Goal: Transaction & Acquisition: Purchase product/service

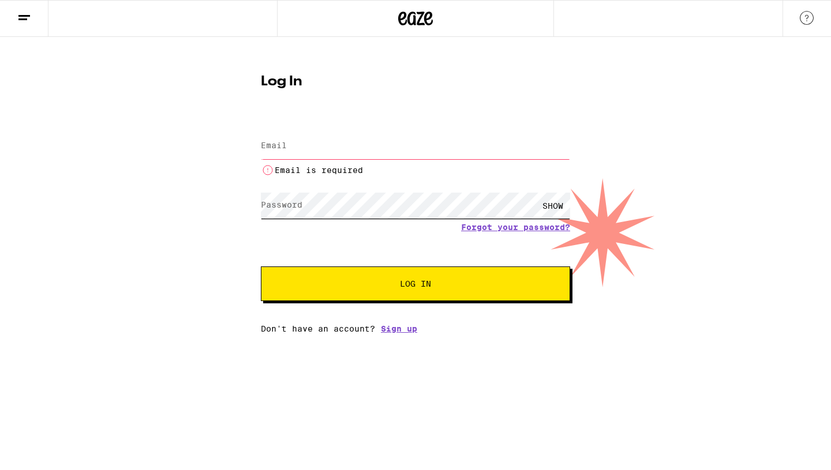
click at [301, 181] on form "Email Email Email is required Password Password SHOW Forgot your password? Log …" at bounding box center [415, 209] width 309 height 183
click at [294, 160] on div "Email is required" at bounding box center [415, 153] width 309 height 48
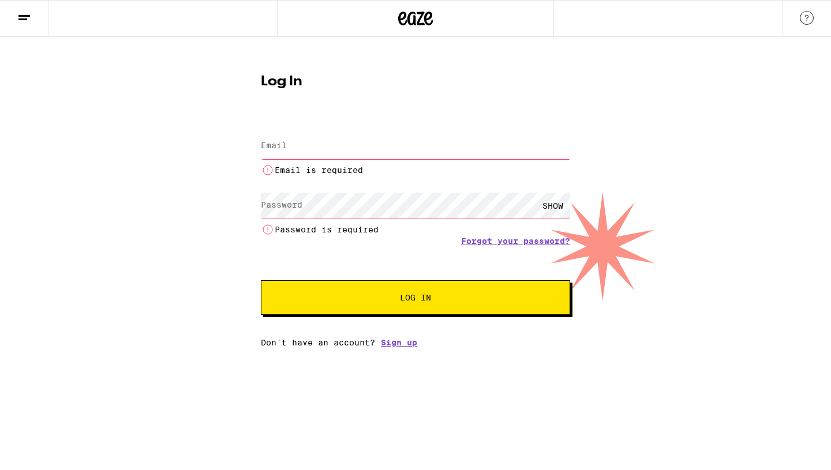
click at [299, 155] on input "Email" at bounding box center [415, 146] width 309 height 26
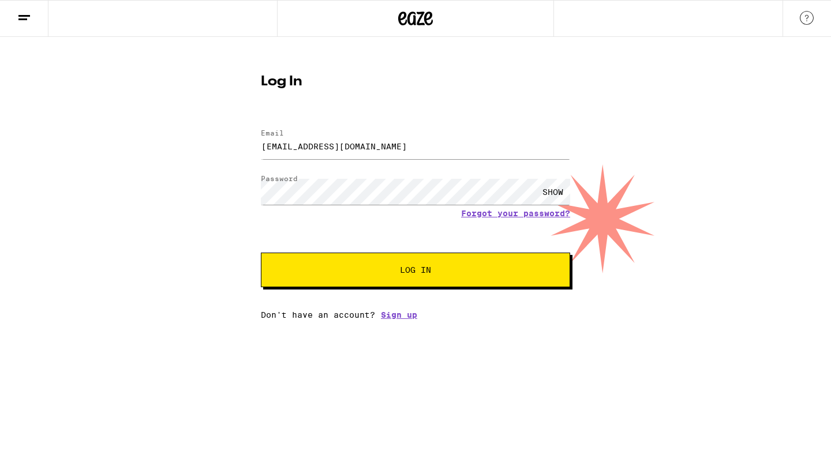
click at [542, 194] on div "SHOW" at bounding box center [552, 192] width 35 height 26
click at [500, 262] on button "Log In" at bounding box center [415, 270] width 309 height 35
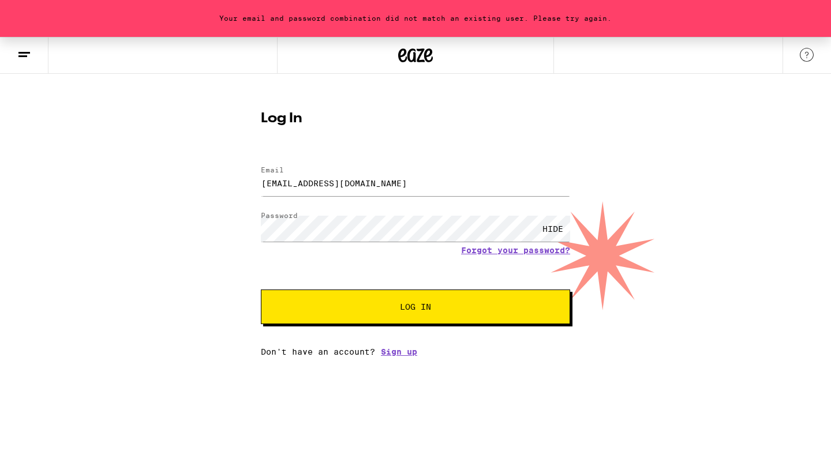
click at [432, 200] on div "[EMAIL_ADDRESS][DOMAIN_NAME]" at bounding box center [415, 183] width 309 height 34
click at [310, 209] on form "Email Email [EMAIL_ADDRESS][DOMAIN_NAME] Password Password HIDE Forgot your pas…" at bounding box center [415, 240] width 309 height 170
click at [421, 186] on input "[EMAIL_ADDRESS][DOMAIN_NAME]" at bounding box center [415, 183] width 309 height 26
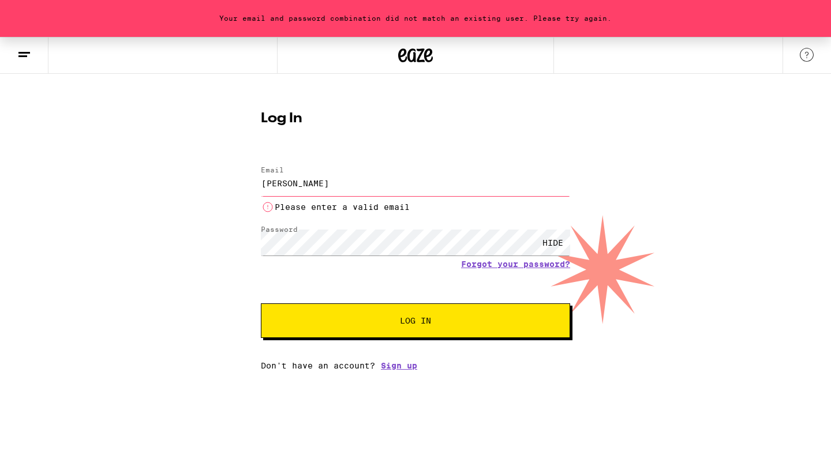
type input "[EMAIL_ADDRESS][DOMAIN_NAME]"
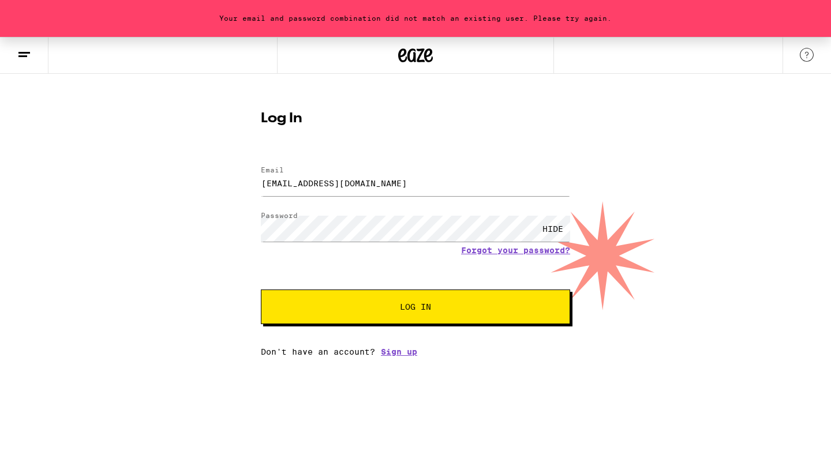
click at [402, 310] on span "Log In" at bounding box center [415, 307] width 31 height 8
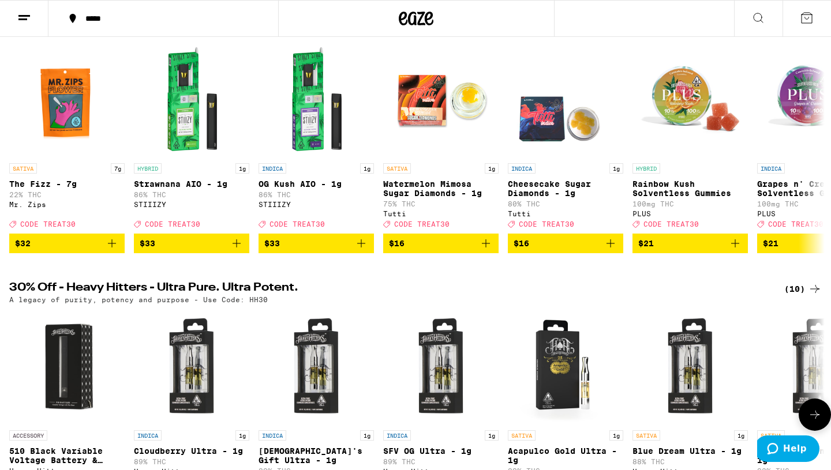
scroll to position [154, 0]
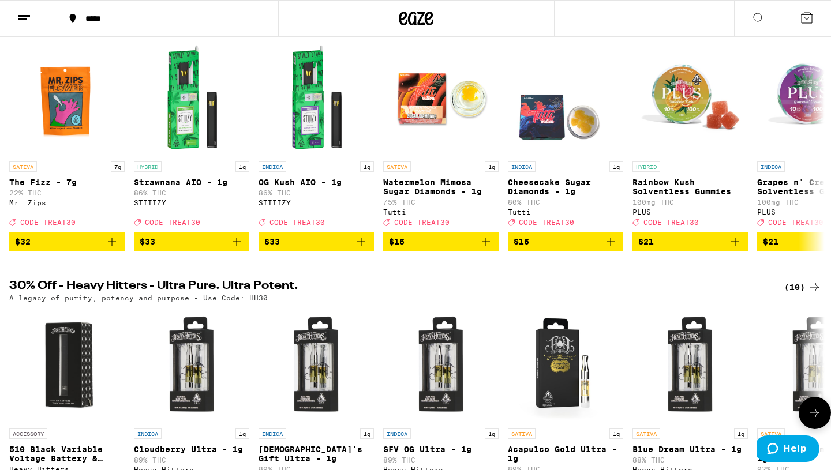
click at [84, 375] on img "Open page for 510 Black Variable Voltage Battery & Charger from Heavy Hitters" at bounding box center [66, 364] width 115 height 115
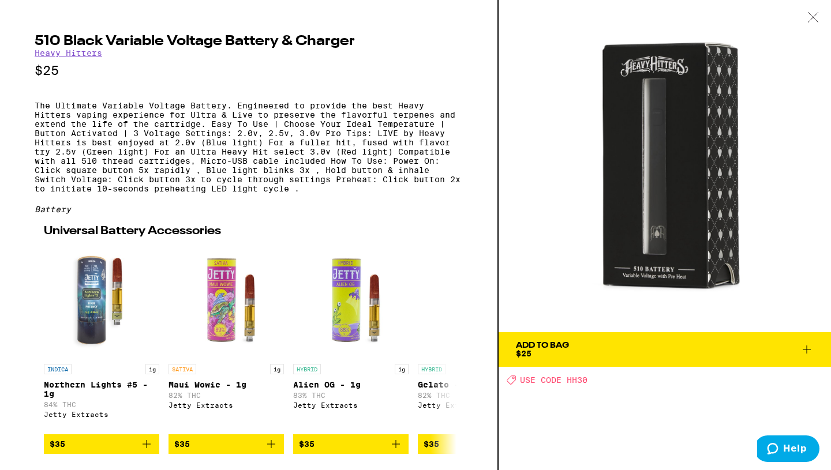
scroll to position [10, 0]
click at [436, 358] on button at bounding box center [446, 348] width 32 height 32
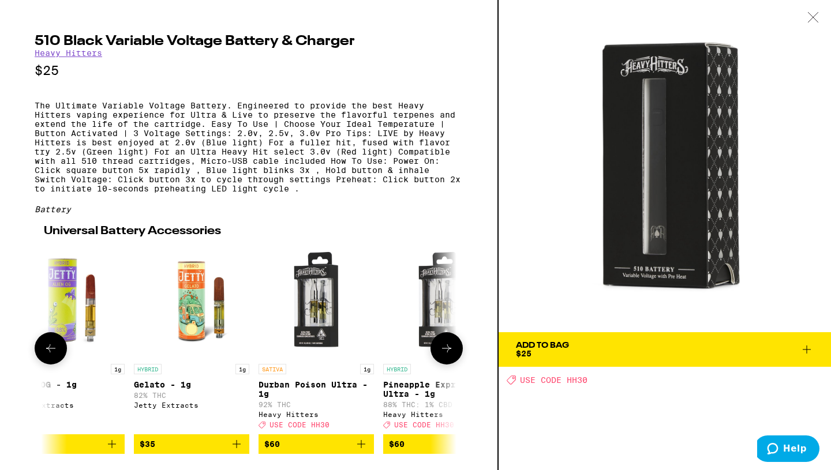
click at [436, 358] on button at bounding box center [446, 348] width 32 height 32
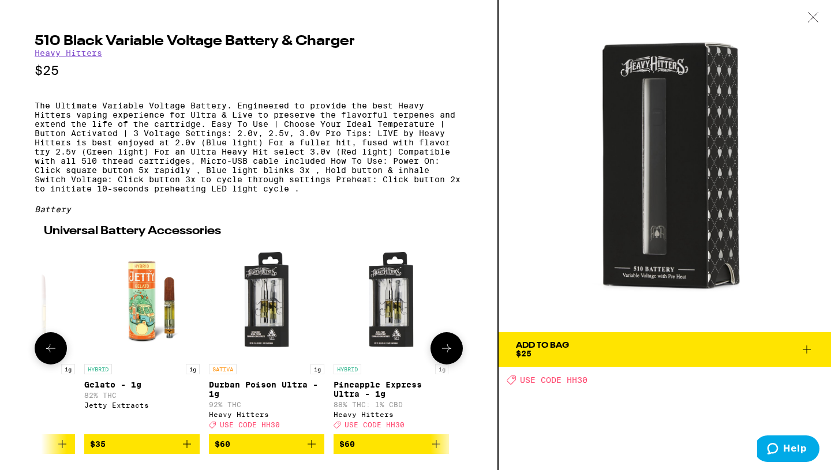
scroll to position [0, 338]
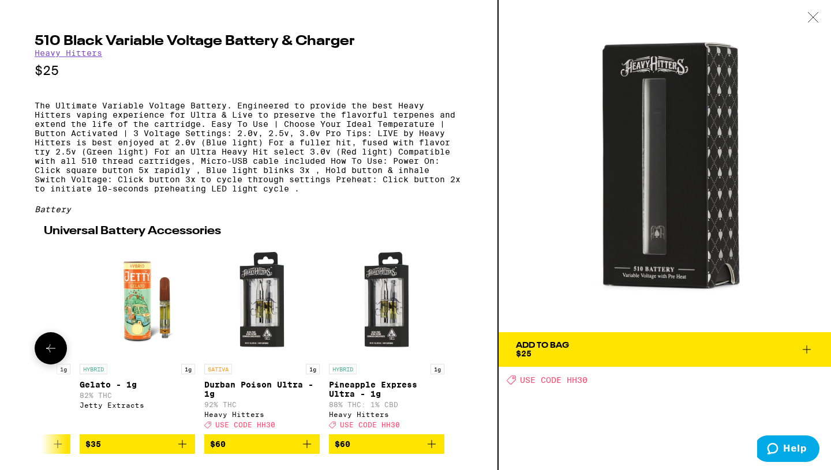
click at [436, 358] on div at bounding box center [446, 348] width 32 height 32
click at [522, 286] on img at bounding box center [664, 166] width 332 height 332
click at [817, 15] on div at bounding box center [813, 18] width 36 height 36
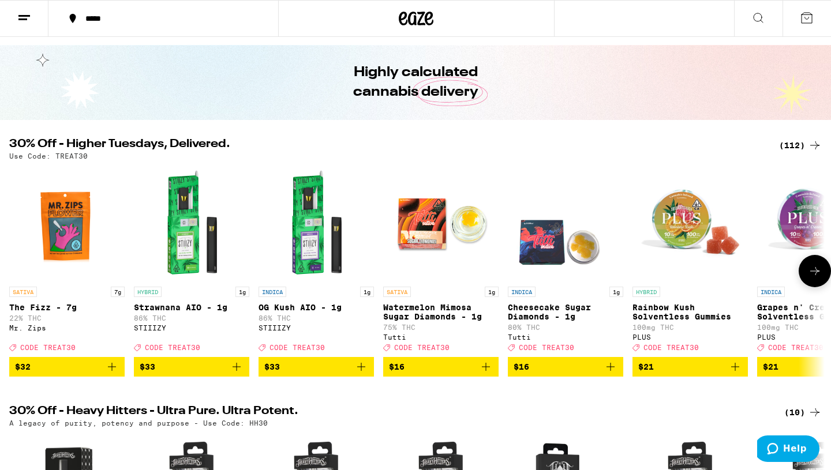
scroll to position [31, 0]
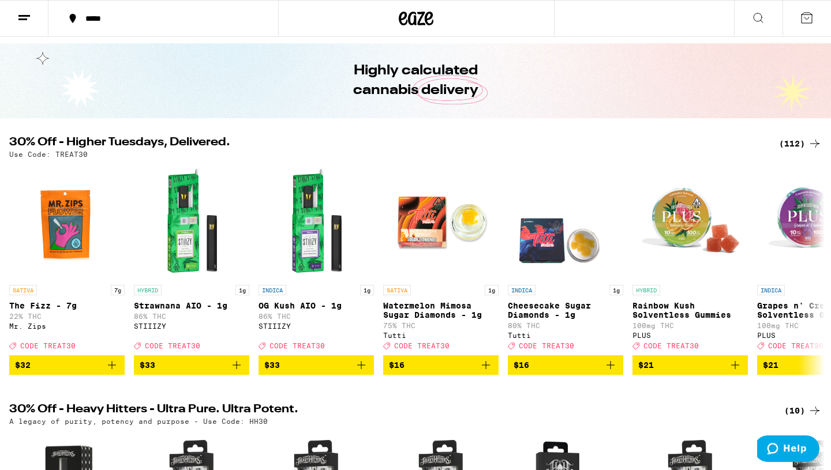
click at [804, 143] on div "(112)" at bounding box center [800, 144] width 43 height 14
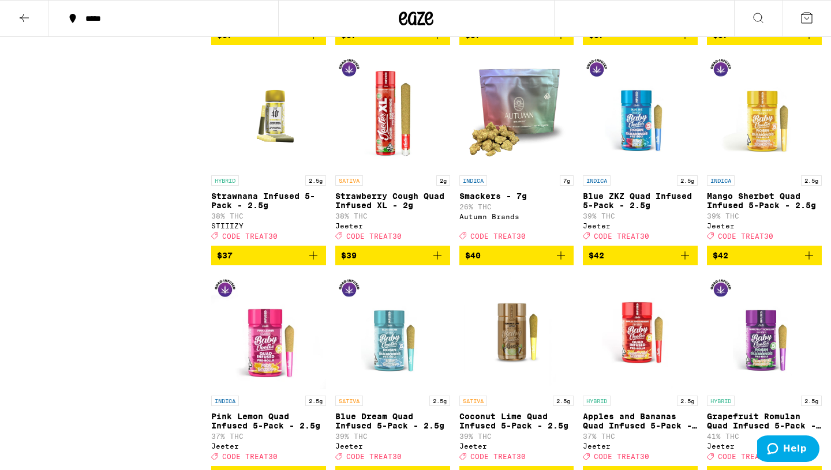
scroll to position [3862, 0]
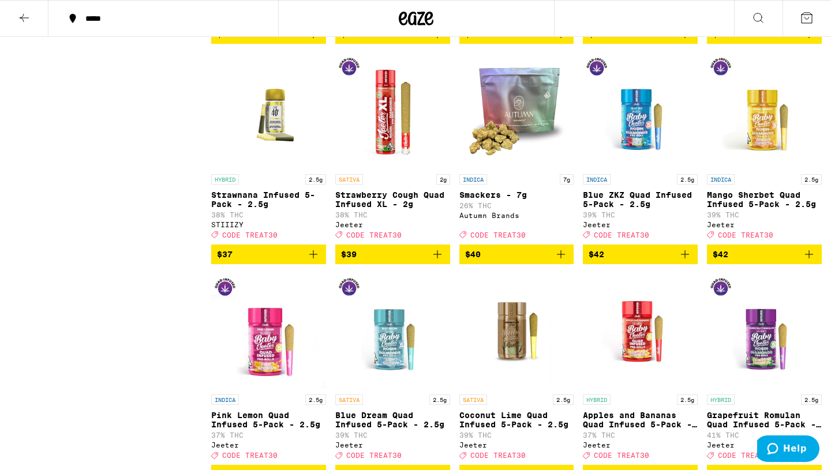
click at [510, 168] on img "Open page for Smackers - 7g from Autumn Brands" at bounding box center [516, 110] width 115 height 115
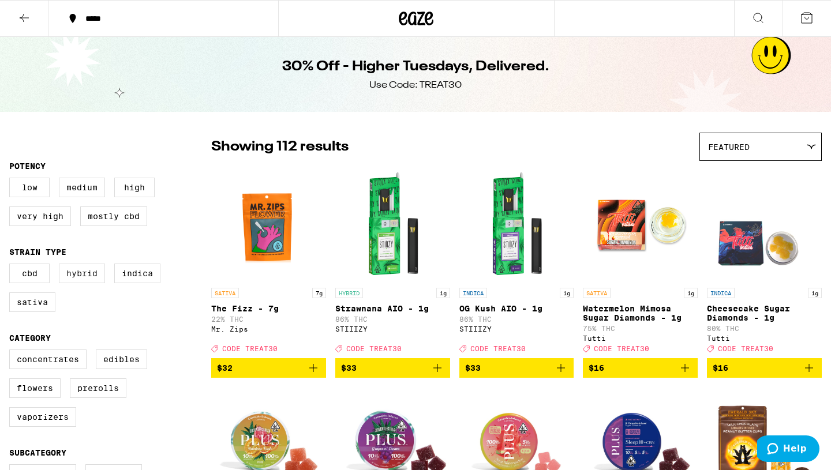
click at [80, 273] on label "Hybrid" at bounding box center [82, 274] width 46 height 20
click at [12, 266] on input "Hybrid" at bounding box center [12, 265] width 1 height 1
checkbox input "true"
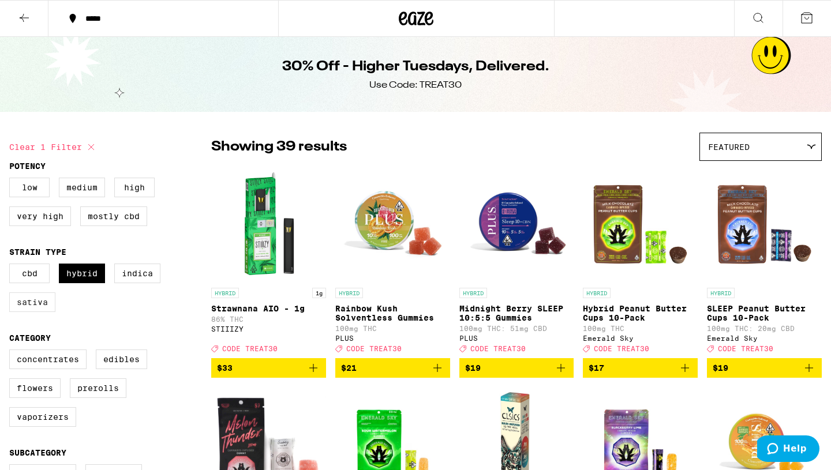
click at [43, 307] on label "Sativa" at bounding box center [32, 302] width 46 height 20
click at [12, 266] on input "Sativa" at bounding box center [12, 265] width 1 height 1
checkbox input "true"
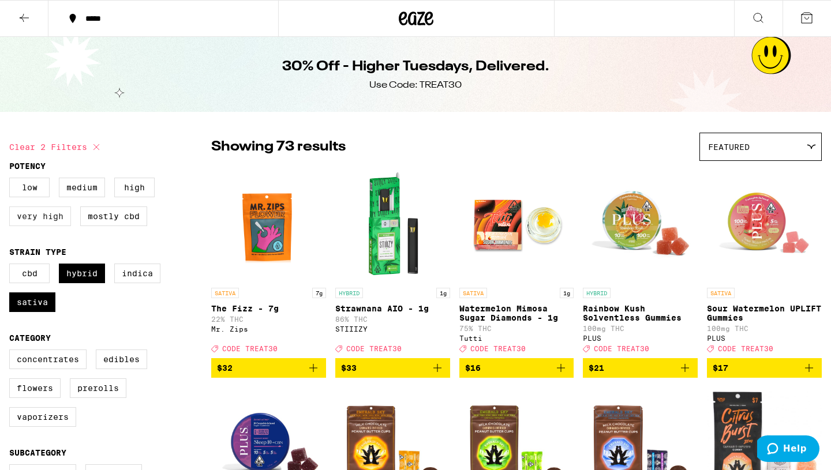
click at [51, 222] on label "Very High" at bounding box center [40, 216] width 62 height 20
click at [12, 180] on input "Very High" at bounding box center [12, 179] width 1 height 1
checkbox input "true"
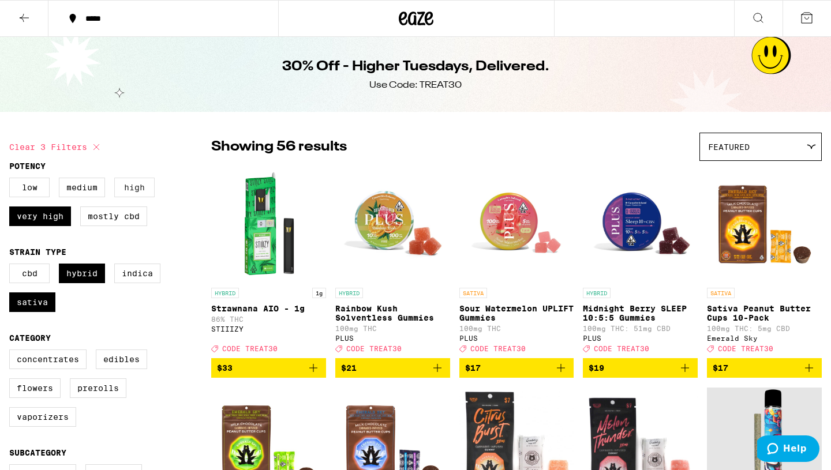
click at [129, 184] on label "High" at bounding box center [134, 188] width 40 height 20
click at [12, 180] on input "High" at bounding box center [12, 179] width 1 height 1
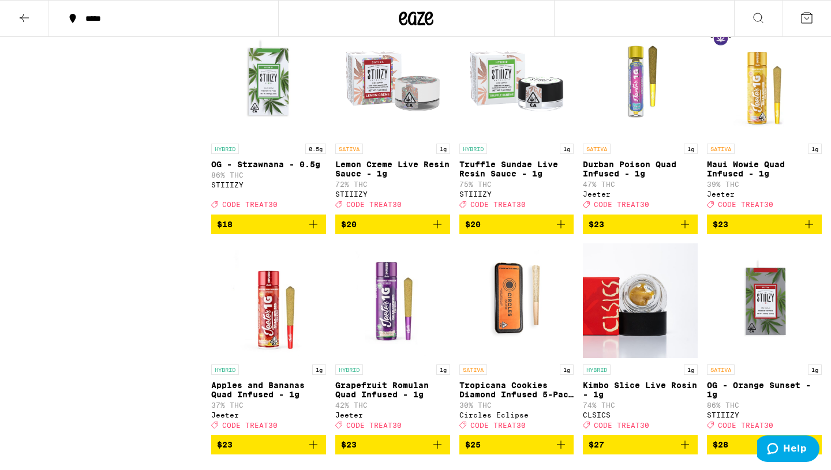
scroll to position [1250, 0]
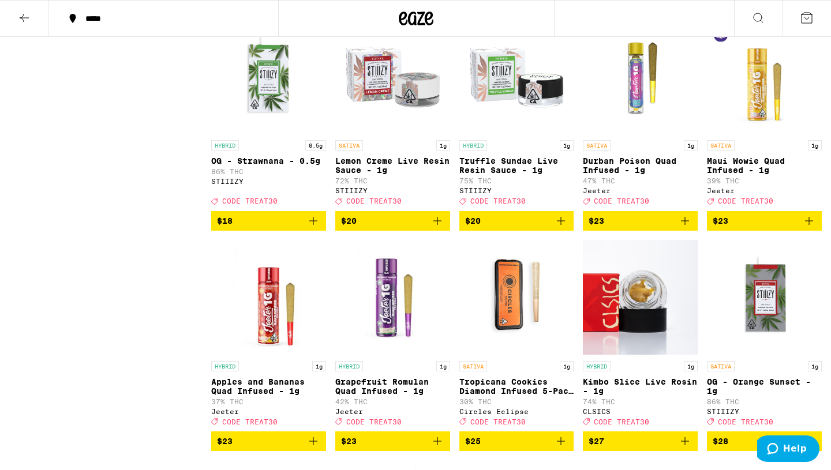
click at [809, 225] on icon "Add to bag" at bounding box center [809, 221] width 8 height 8
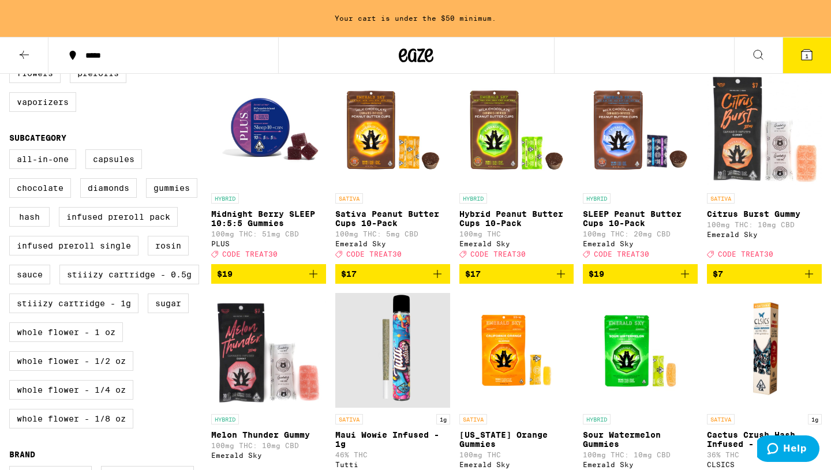
scroll to position [0, 0]
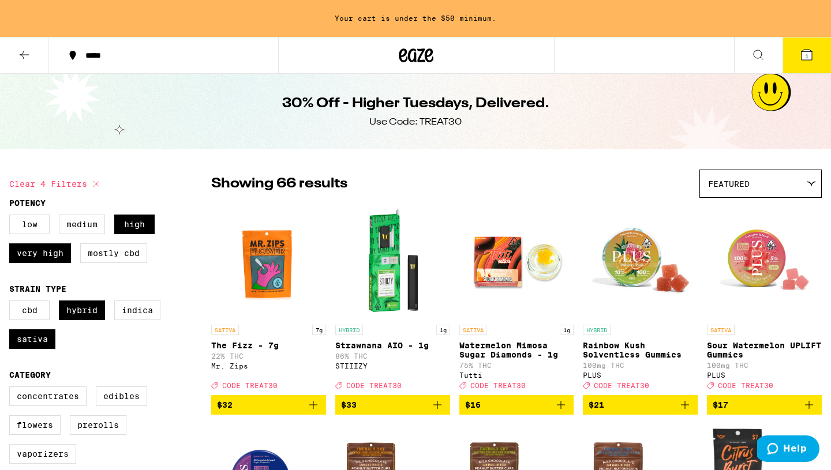
click at [102, 178] on icon at bounding box center [96, 184] width 14 height 14
checkbox input "false"
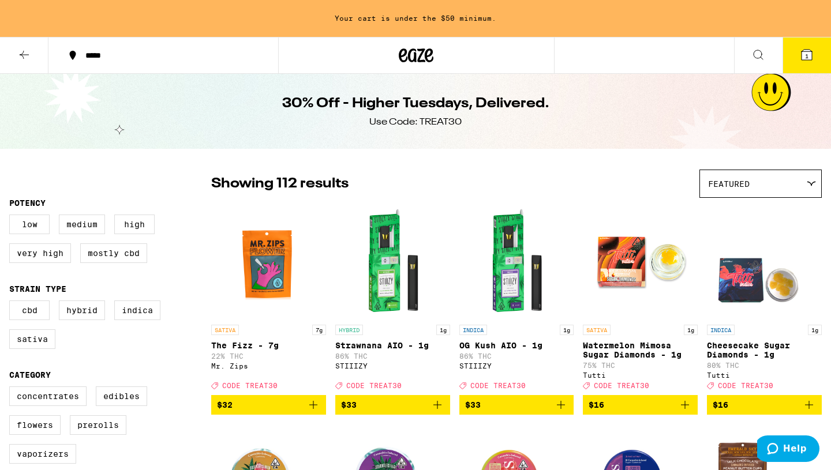
click at [33, 53] on button at bounding box center [24, 55] width 48 height 36
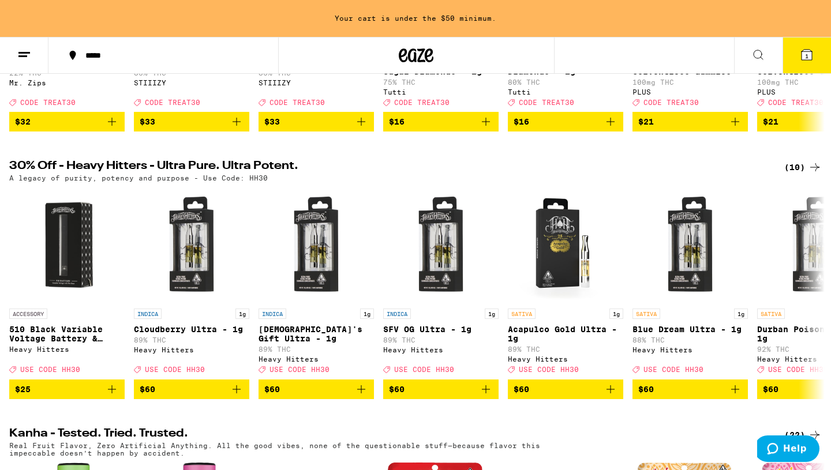
click at [806, 174] on div "(10)" at bounding box center [802, 167] width 37 height 14
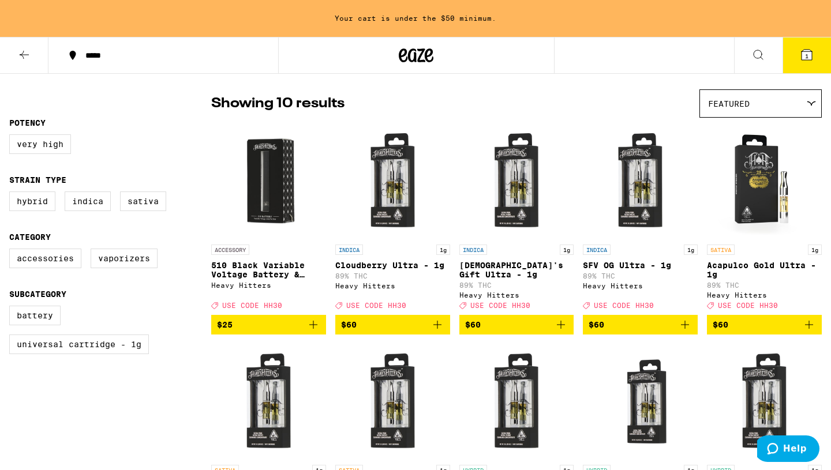
scroll to position [75, 0]
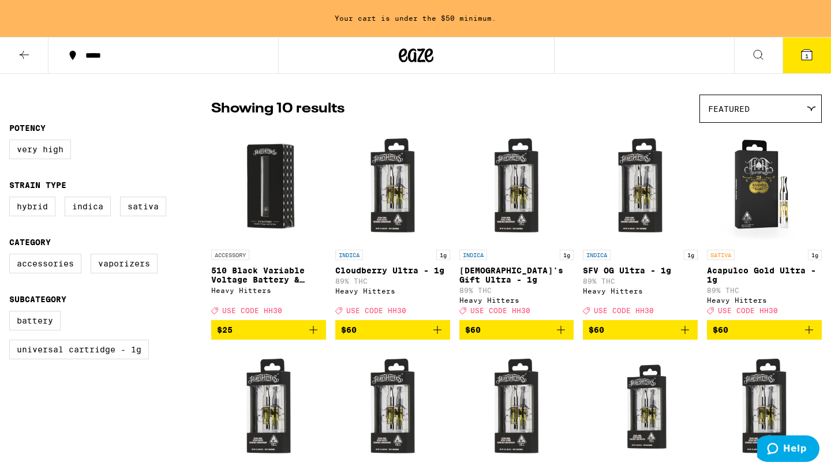
click at [314, 335] on icon "Add to bag" at bounding box center [313, 330] width 14 height 14
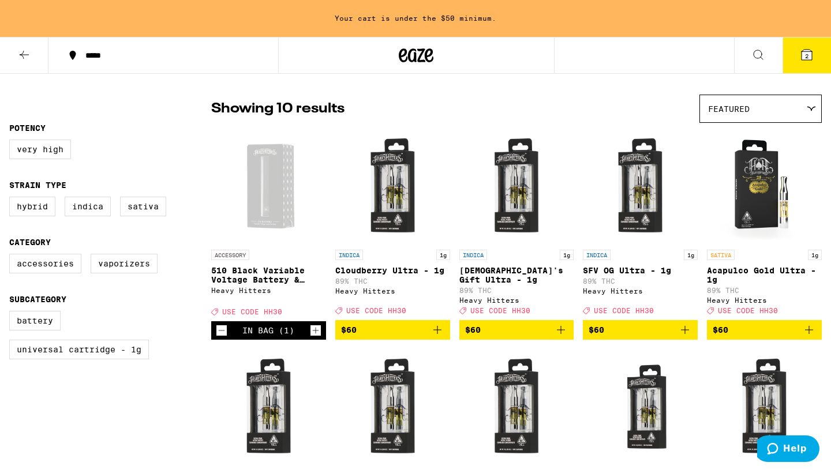
click at [25, 51] on icon at bounding box center [24, 55] width 14 height 14
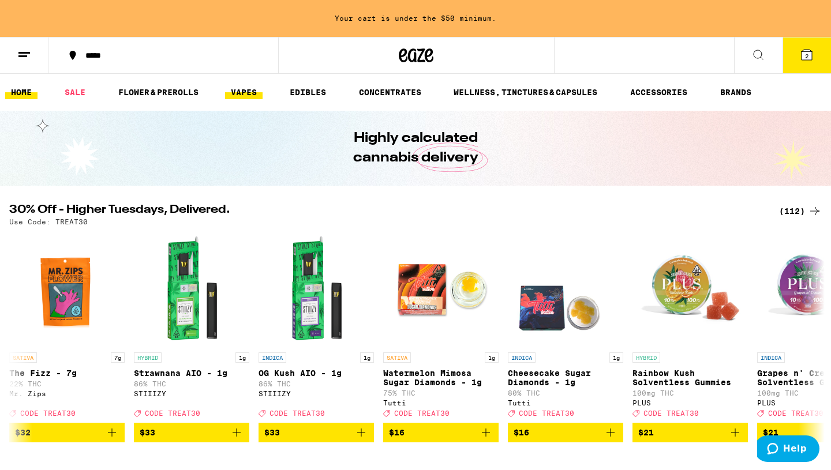
click at [245, 96] on link "VAPES" at bounding box center [243, 92] width 37 height 14
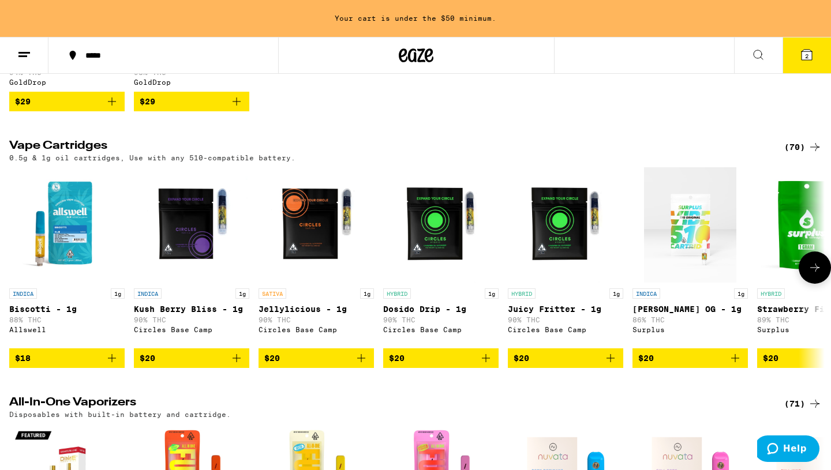
scroll to position [313, 0]
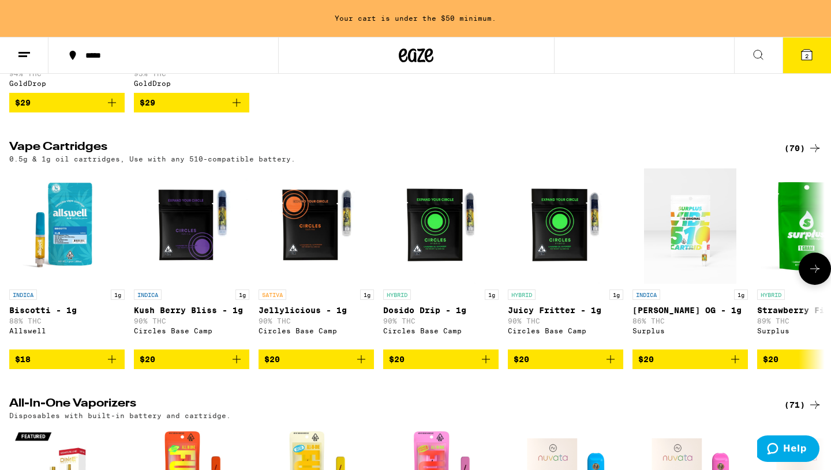
click at [816, 285] on button at bounding box center [814, 269] width 32 height 32
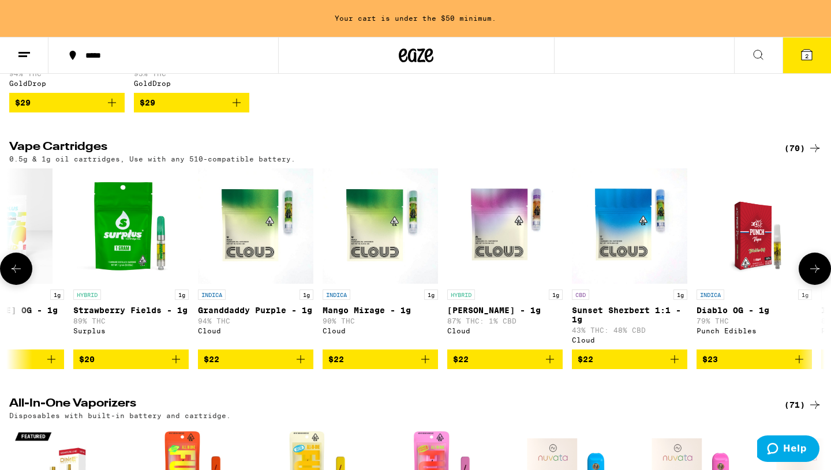
scroll to position [0, 686]
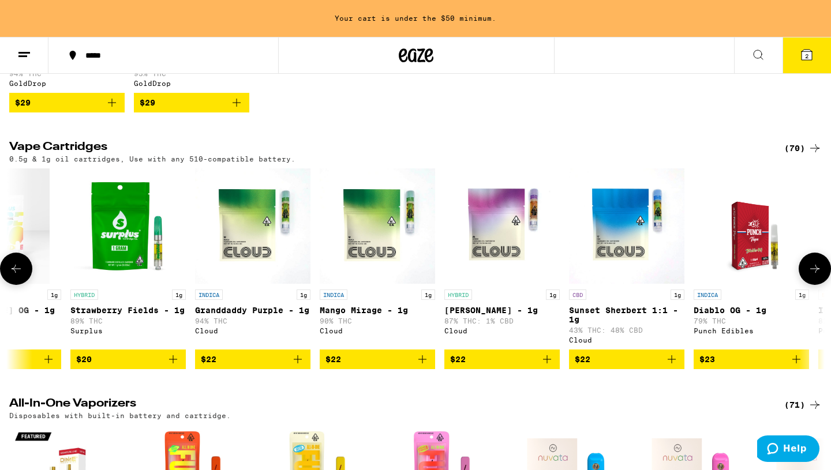
click at [815, 285] on button at bounding box center [814, 269] width 32 height 32
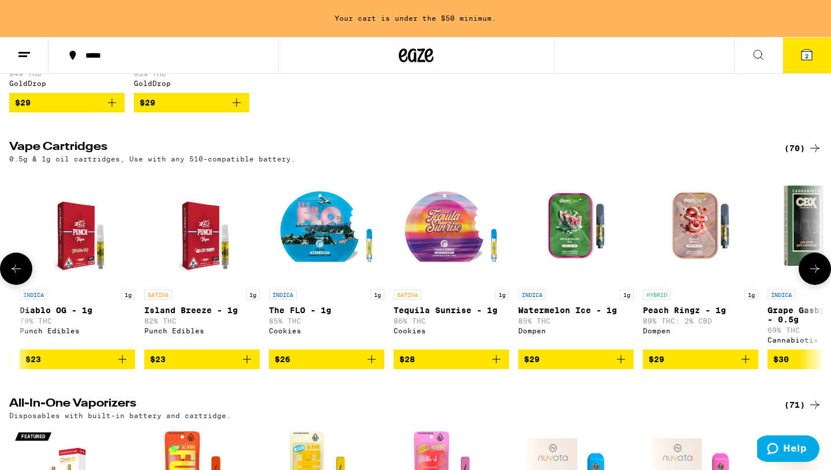
scroll to position [0, 1373]
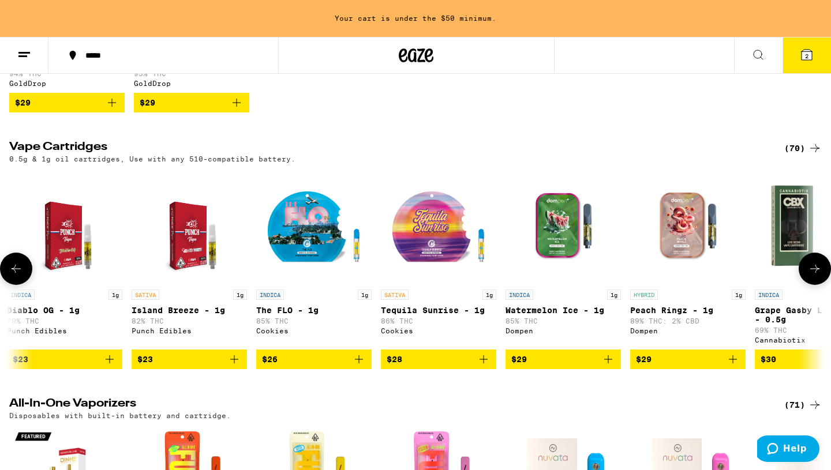
click at [815, 285] on button at bounding box center [814, 269] width 32 height 32
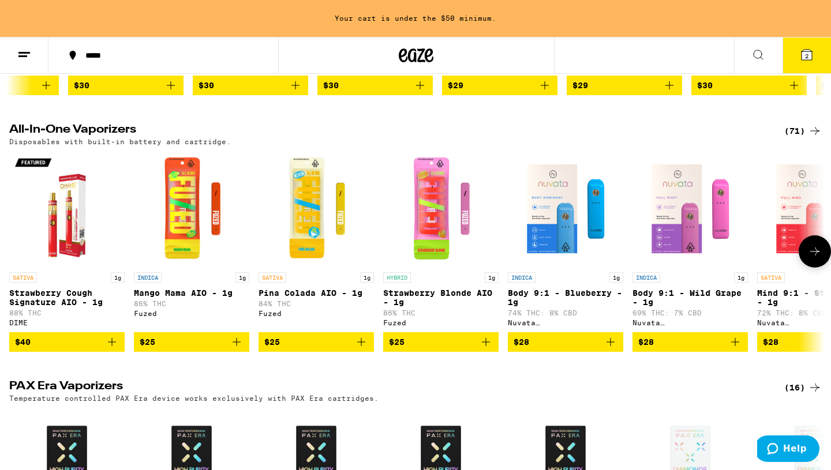
scroll to position [583, 0]
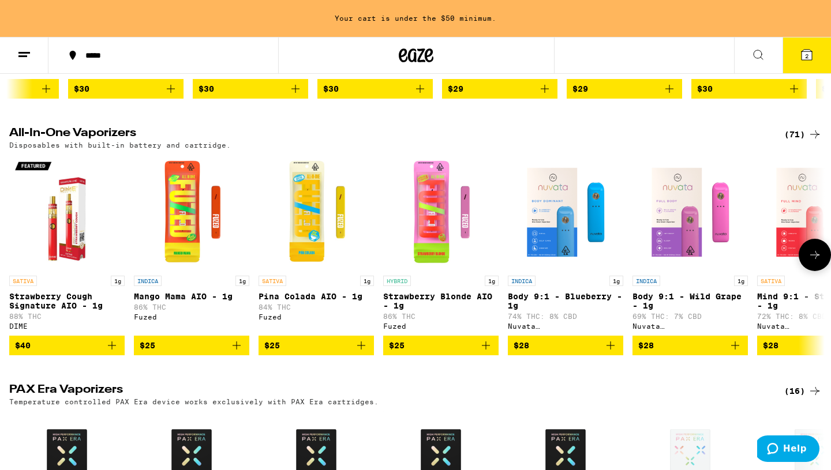
click at [813, 271] on button at bounding box center [814, 255] width 32 height 32
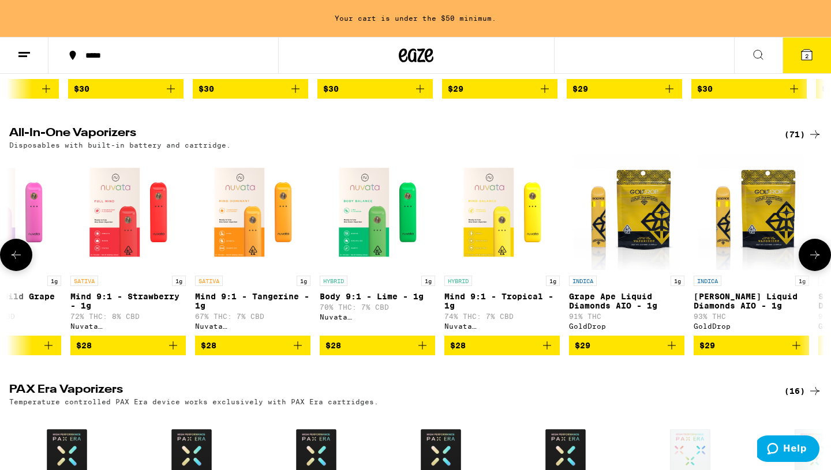
click at [813, 271] on button at bounding box center [814, 255] width 32 height 32
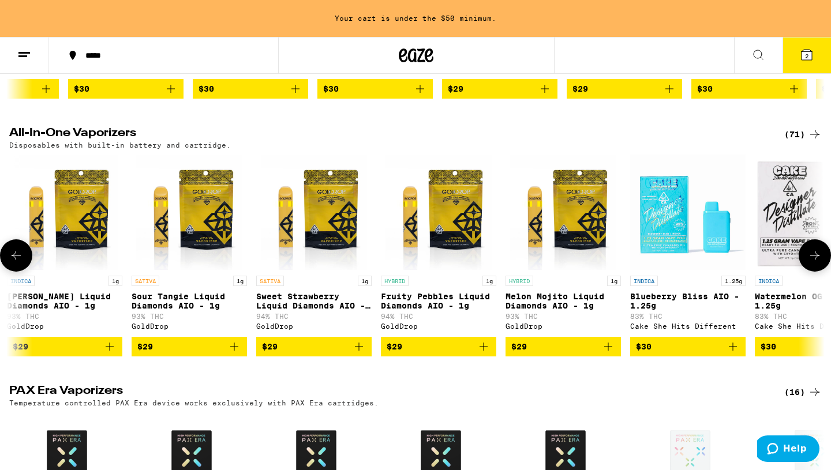
click at [813, 272] on button at bounding box center [814, 255] width 32 height 32
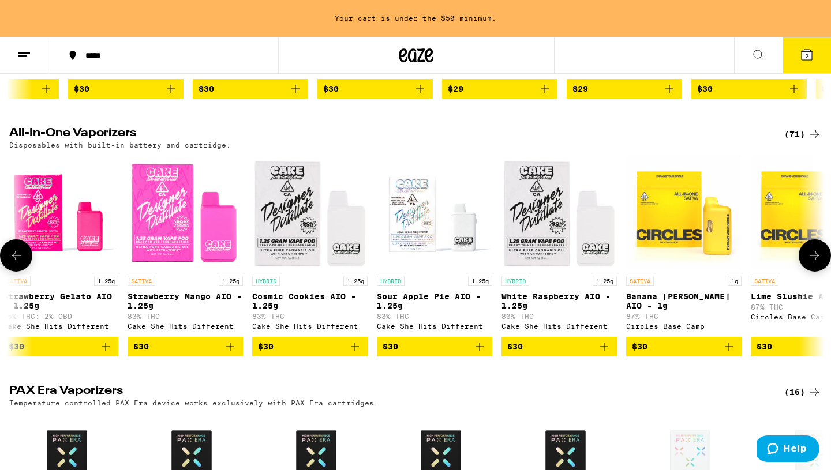
scroll to position [0, 2496]
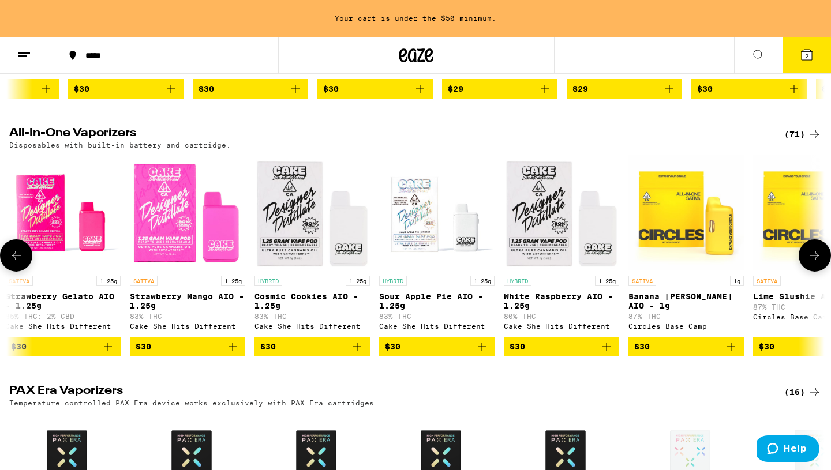
click at [605, 354] on icon "Add to bag" at bounding box center [606, 347] width 14 height 14
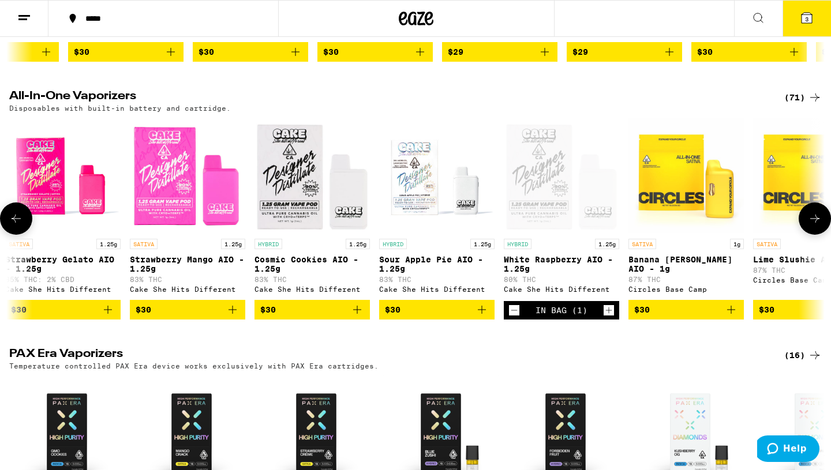
scroll to position [546, 0]
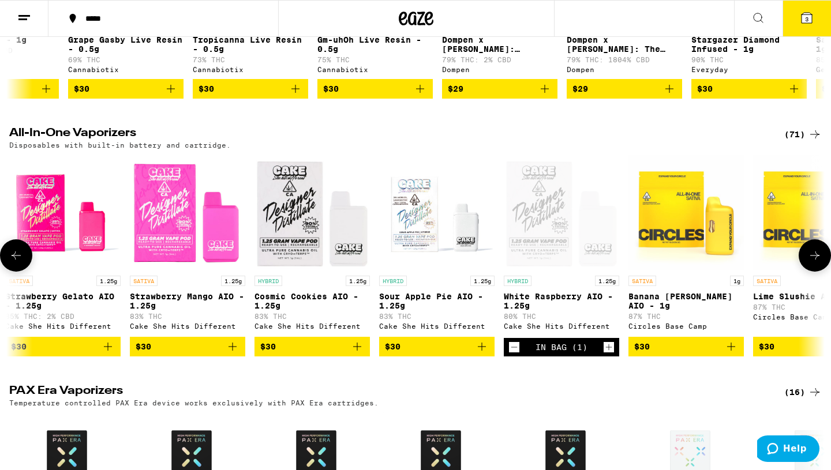
click at [810, 262] on icon at bounding box center [814, 256] width 14 height 14
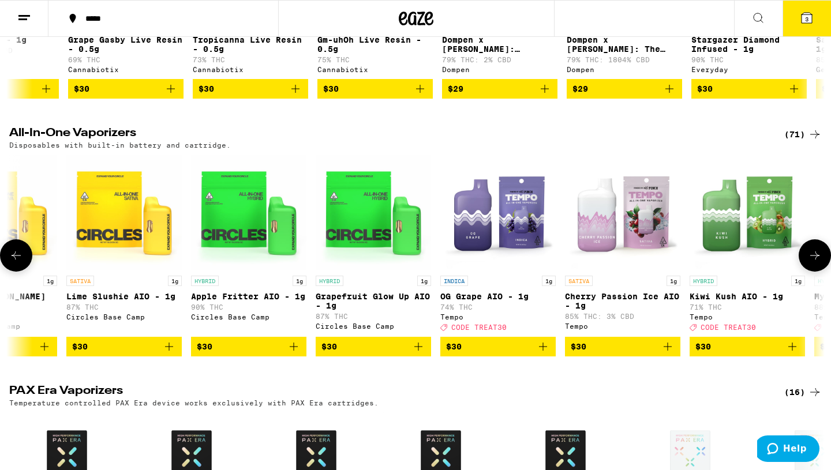
click at [810, 262] on icon at bounding box center [814, 256] width 14 height 14
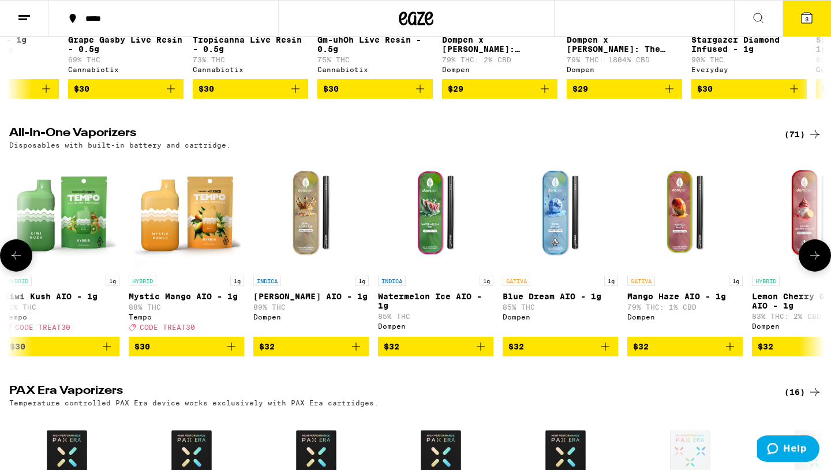
scroll to position [0, 3868]
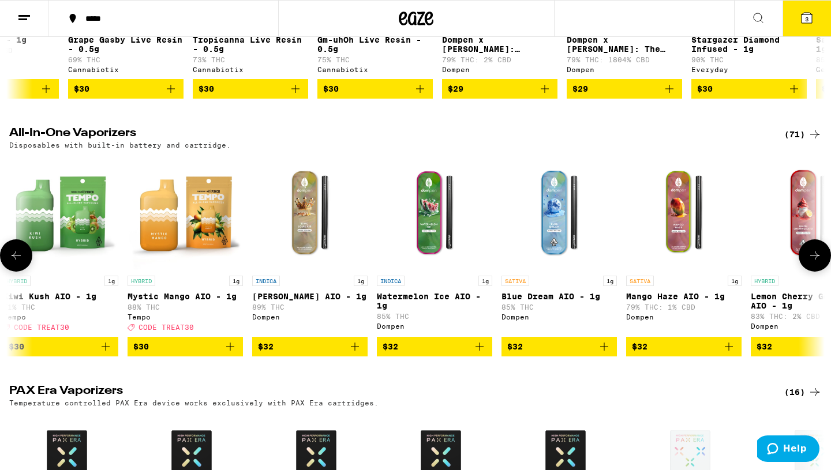
click at [809, 262] on icon at bounding box center [814, 256] width 14 height 14
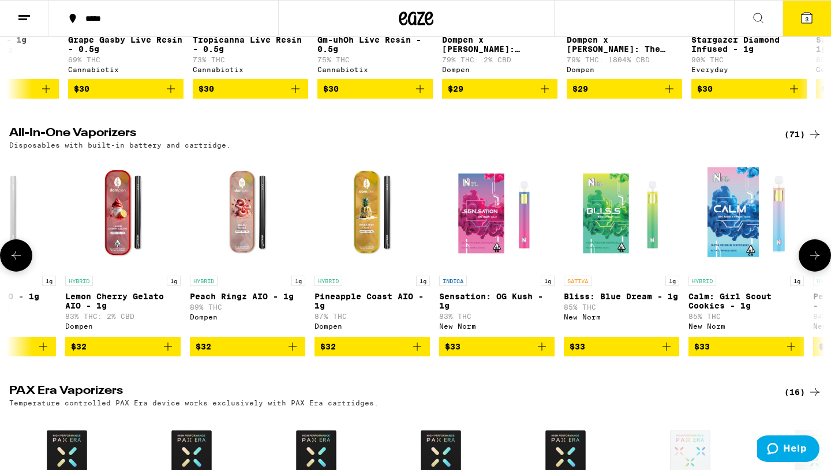
scroll to position [0, 4555]
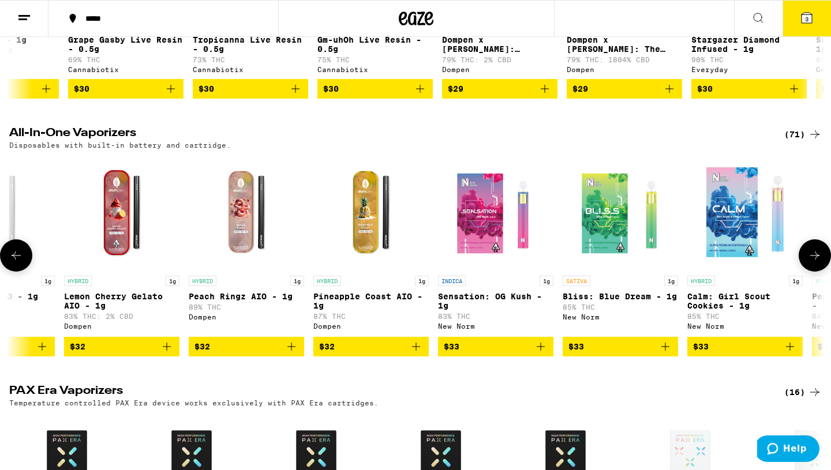
click at [807, 262] on icon at bounding box center [814, 256] width 14 height 14
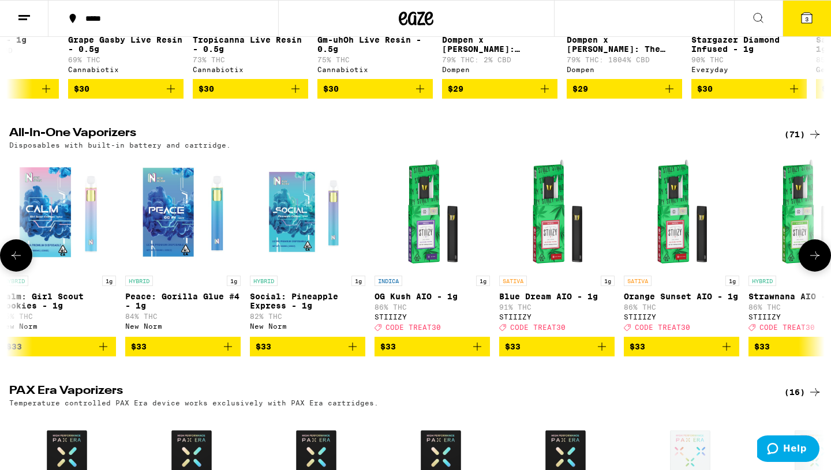
click at [807, 262] on icon at bounding box center [814, 256] width 14 height 14
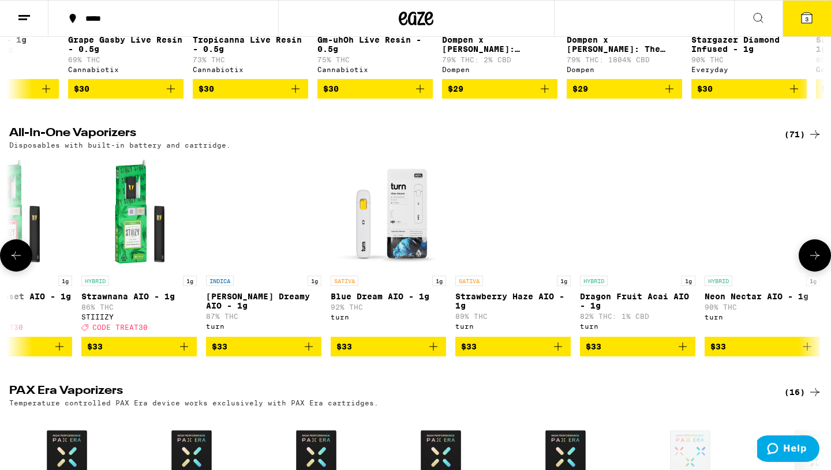
scroll to position [0, 5928]
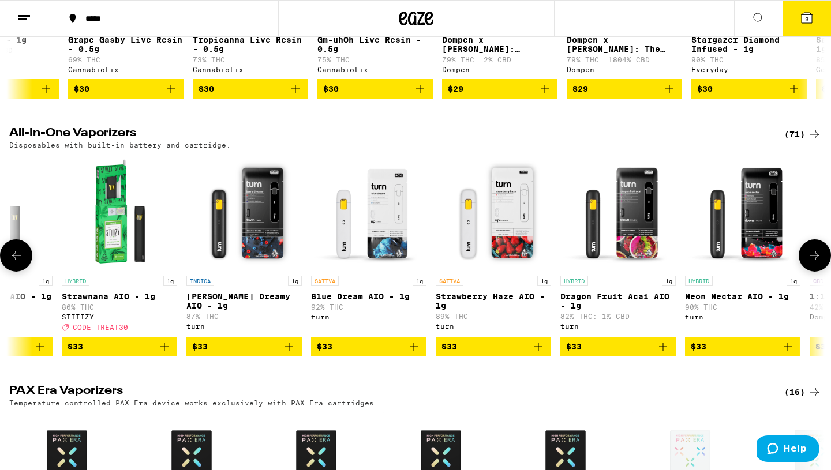
click at [807, 262] on icon at bounding box center [814, 256] width 14 height 14
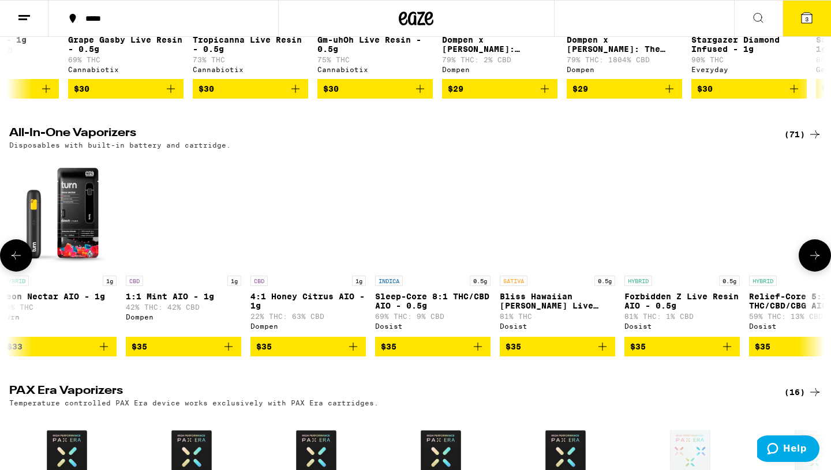
scroll to position [0, 6614]
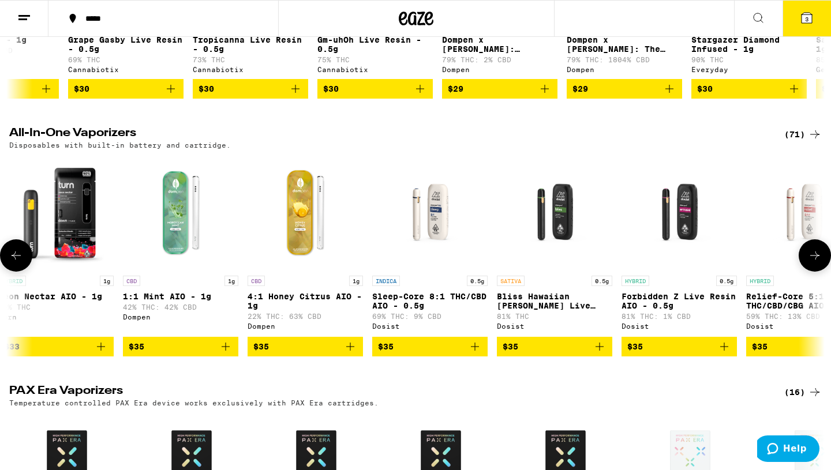
click at [807, 268] on button at bounding box center [814, 255] width 32 height 32
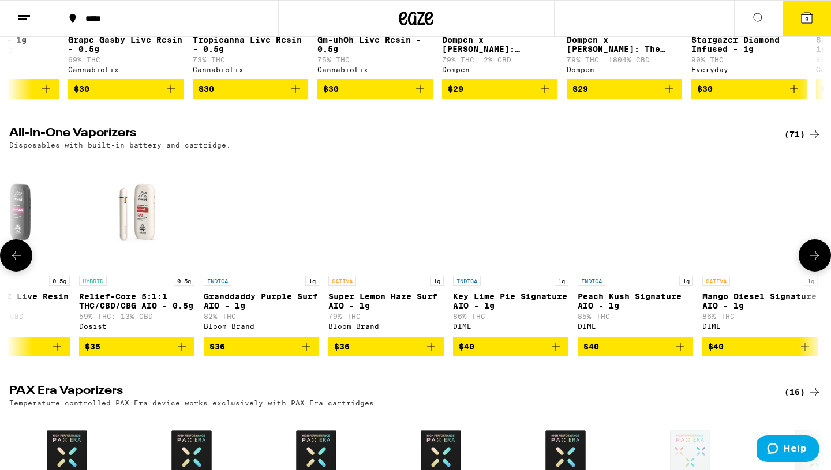
scroll to position [0, 7300]
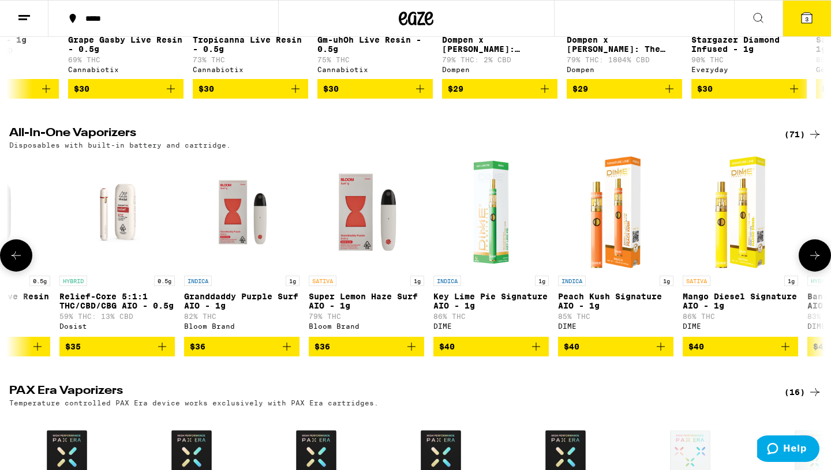
click at [412, 354] on icon "Add to bag" at bounding box center [411, 347] width 14 height 14
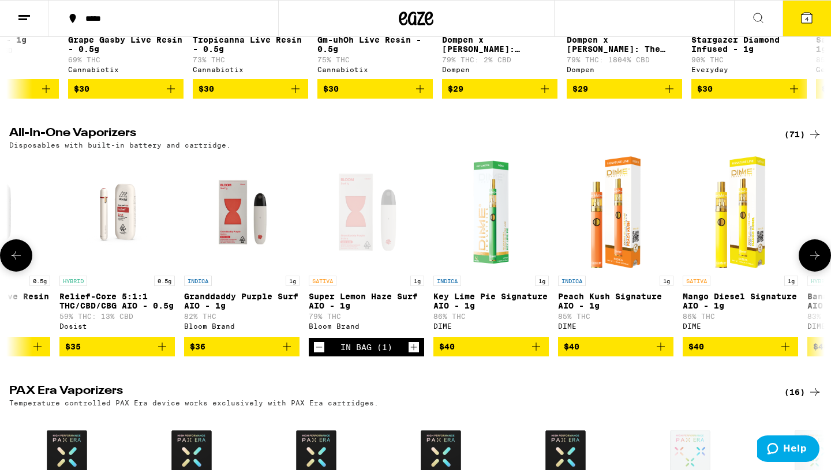
click at [819, 262] on icon at bounding box center [814, 256] width 14 height 14
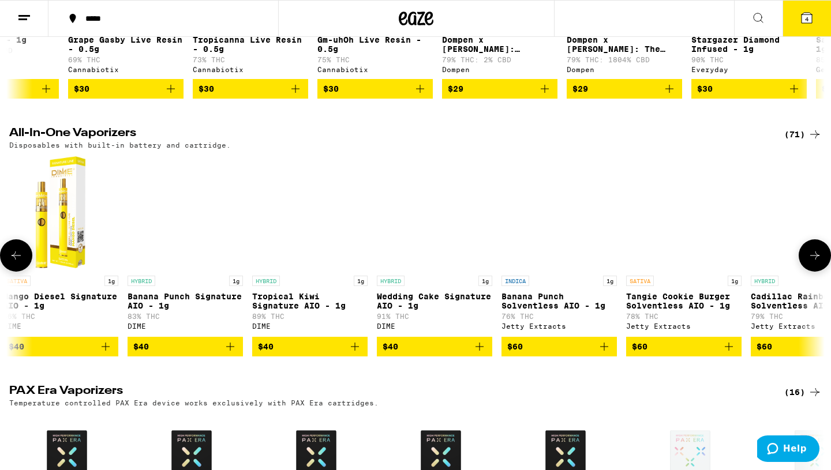
scroll to position [0, 7987]
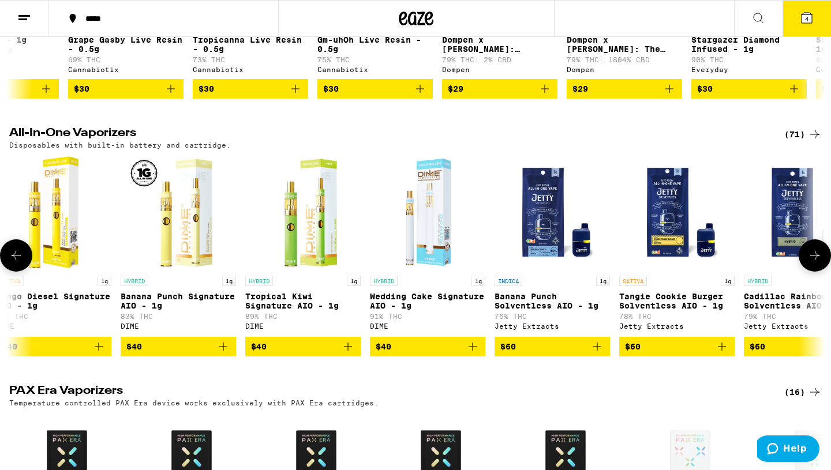
click at [818, 262] on icon at bounding box center [814, 256] width 14 height 14
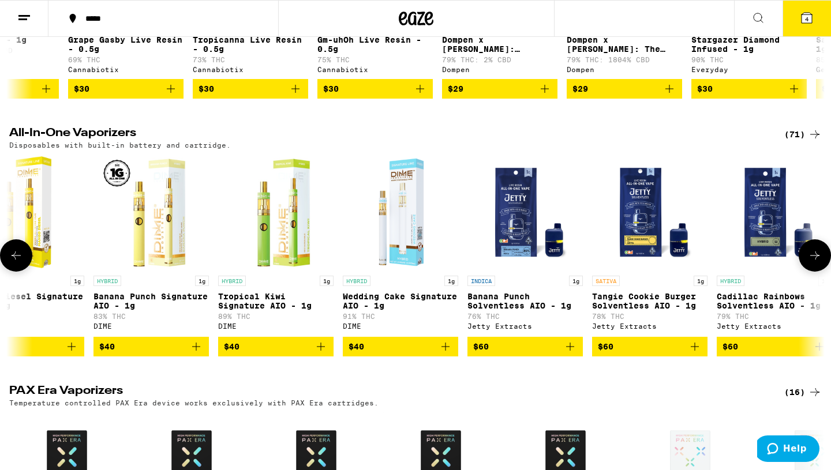
scroll to position [0, 8033]
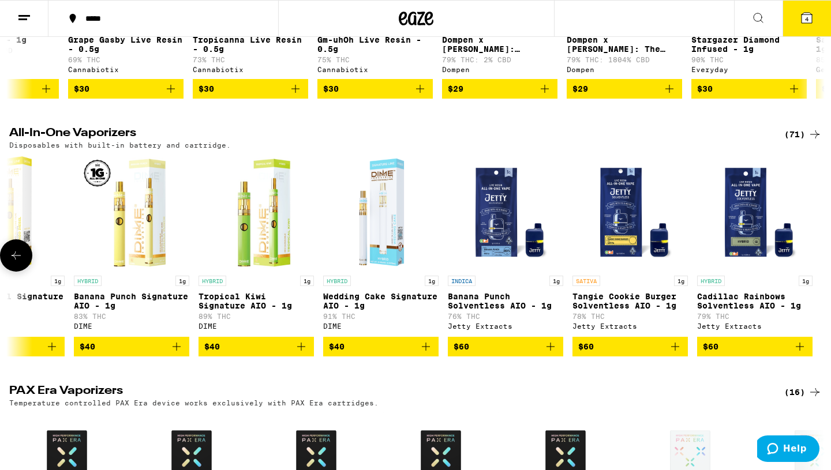
click at [818, 272] on div at bounding box center [814, 255] width 32 height 32
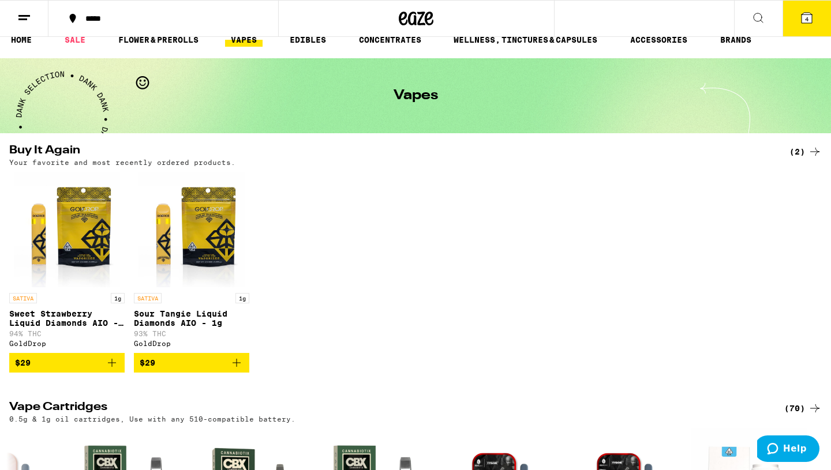
scroll to position [0, 0]
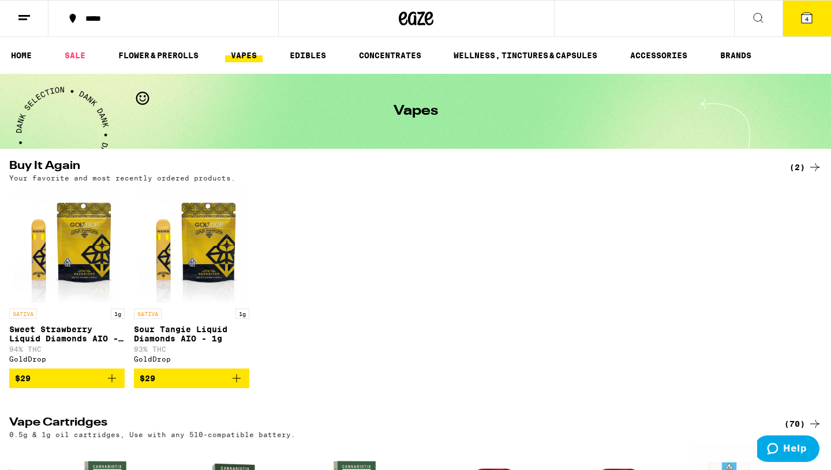
click at [805, 35] on button "4" at bounding box center [806, 19] width 48 height 36
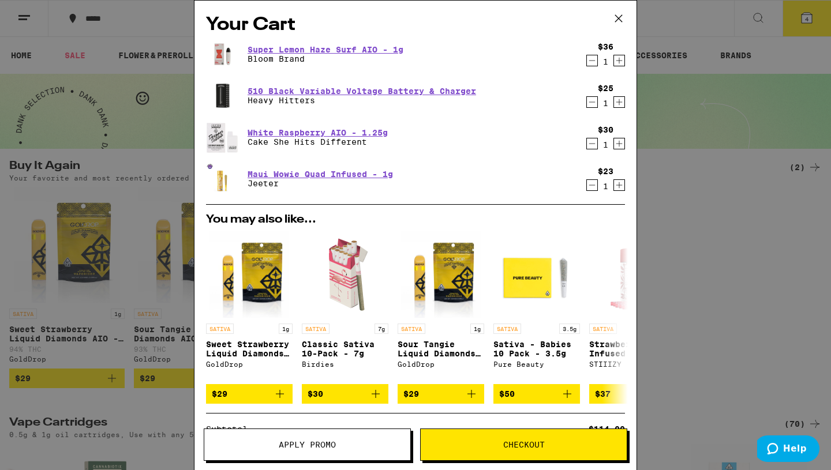
click at [594, 58] on icon "Decrement" at bounding box center [592, 61] width 10 height 14
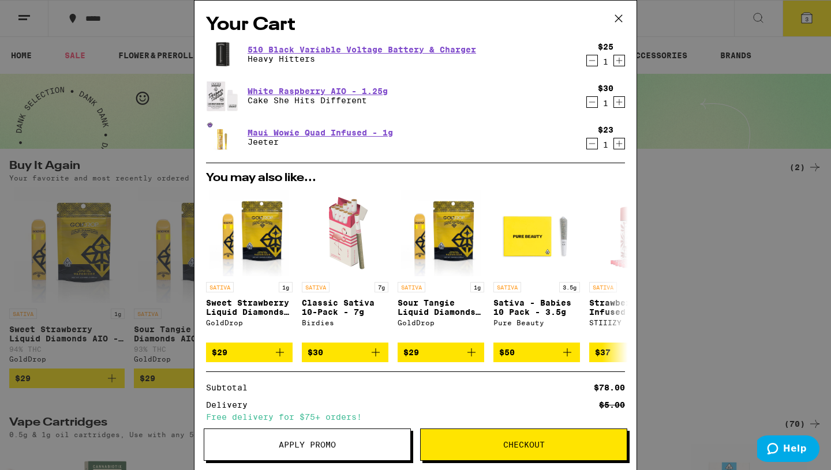
click at [619, 12] on icon at bounding box center [618, 18] width 17 height 17
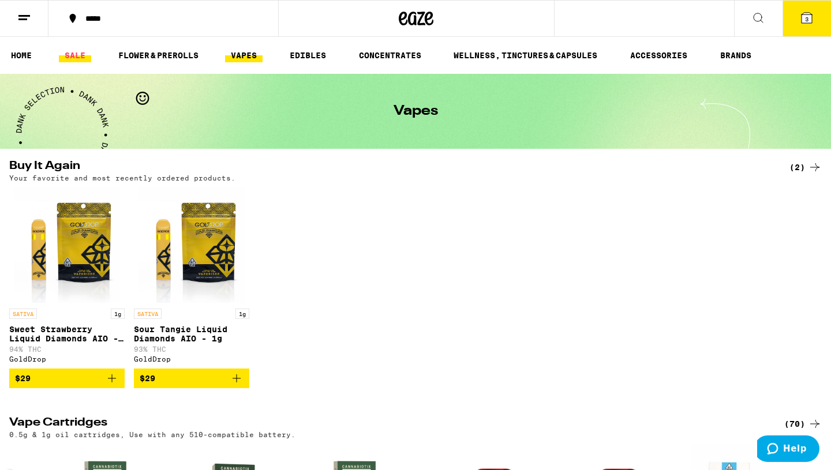
click at [70, 56] on link "SALE" at bounding box center [75, 55] width 32 height 14
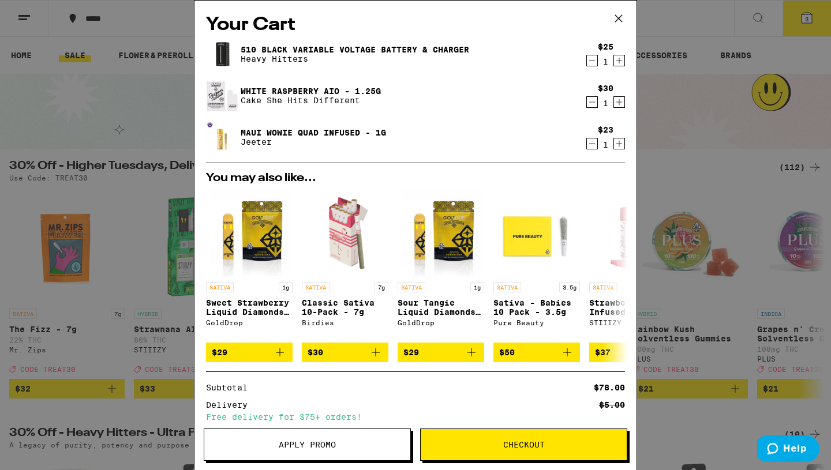
click at [314, 447] on span "Apply Promo" at bounding box center [307, 445] width 57 height 8
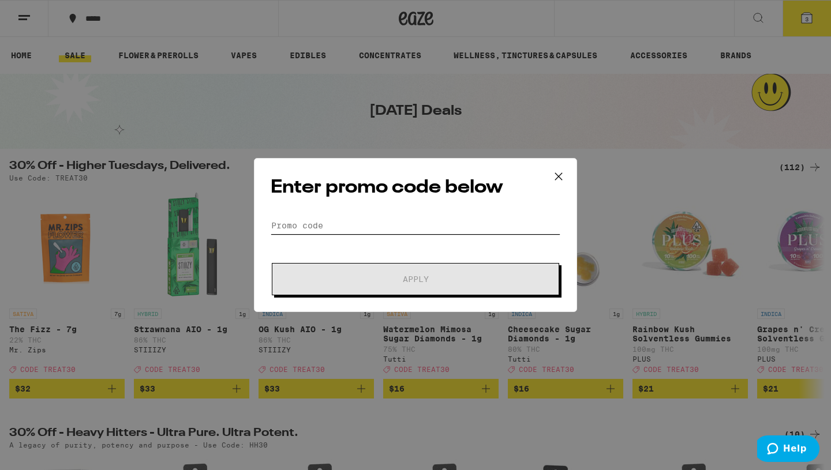
click at [326, 223] on input "Promo Code" at bounding box center [416, 225] width 290 height 17
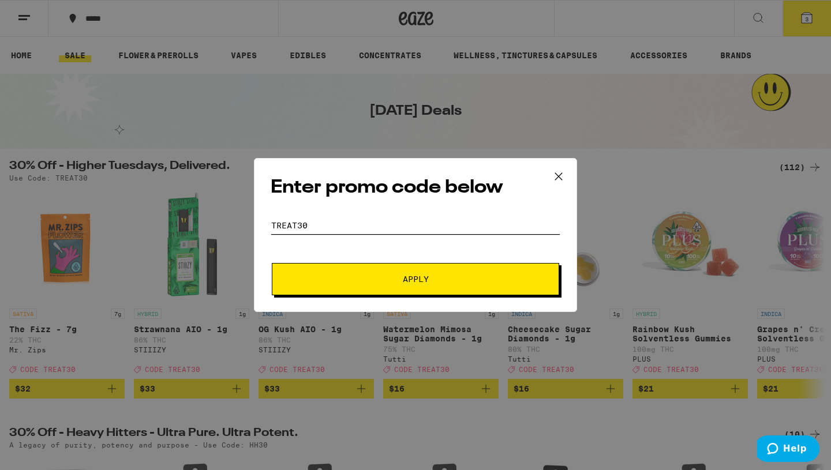
type input "treat30"
click at [370, 289] on button "Apply" at bounding box center [415, 279] width 287 height 32
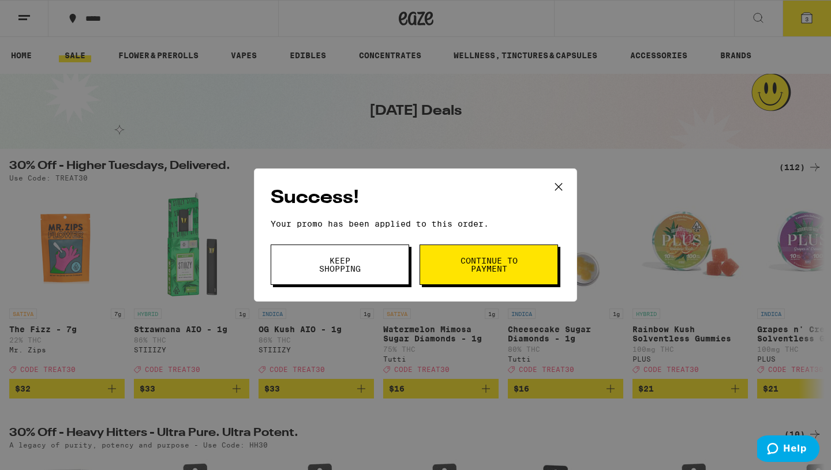
click at [365, 275] on button "Keep Shopping" at bounding box center [340, 265] width 138 height 40
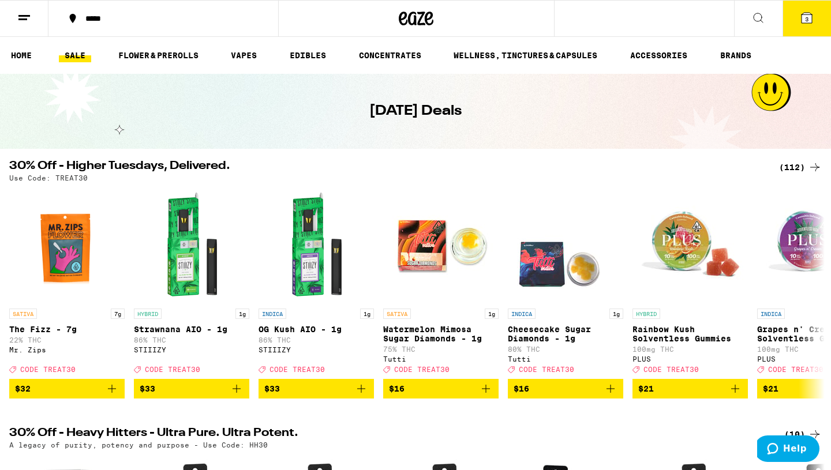
click at [814, 21] on button "3" at bounding box center [806, 19] width 48 height 36
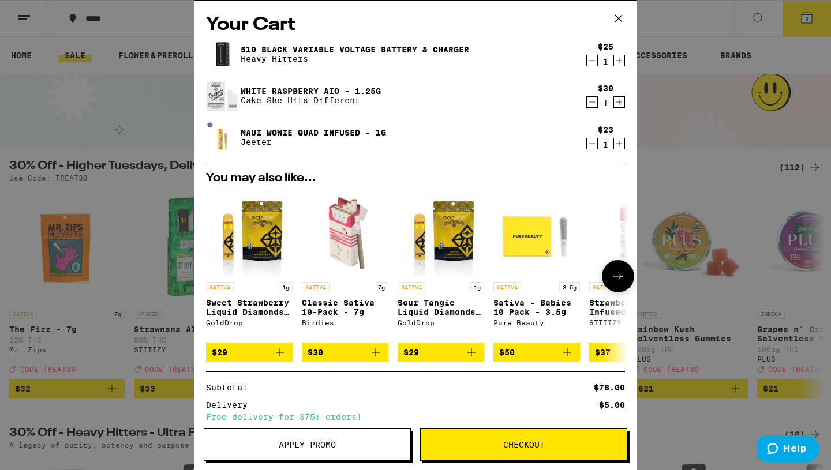
click at [375, 356] on icon "Add to bag" at bounding box center [375, 352] width 8 height 8
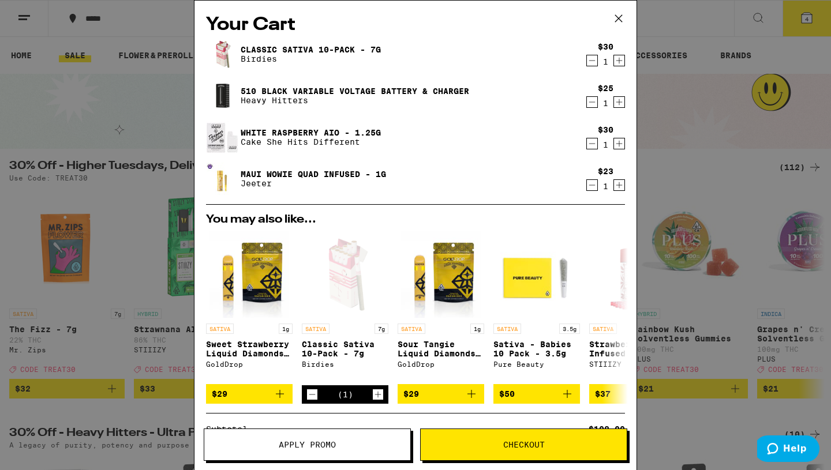
click at [593, 184] on icon "Decrement" at bounding box center [592, 185] width 10 height 14
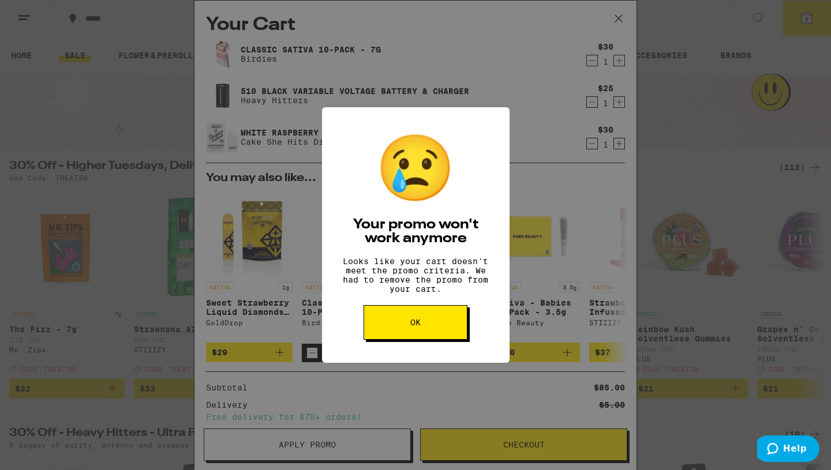
click at [419, 326] on span "OK" at bounding box center [415, 322] width 10 height 8
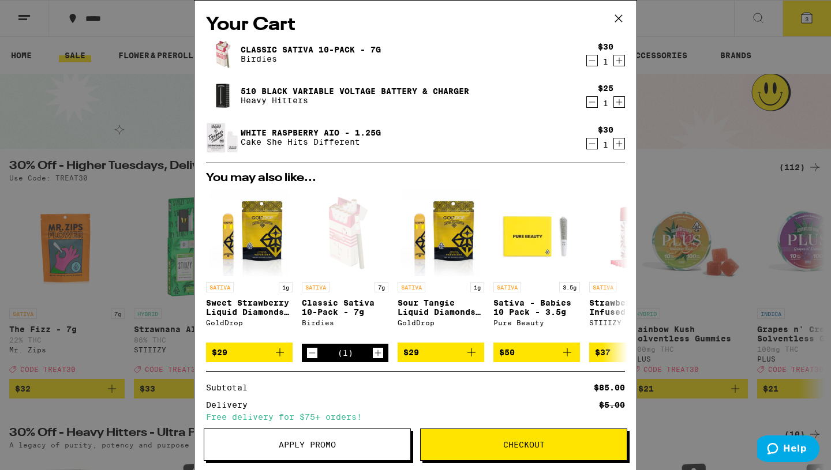
click at [622, 21] on icon at bounding box center [618, 18] width 17 height 17
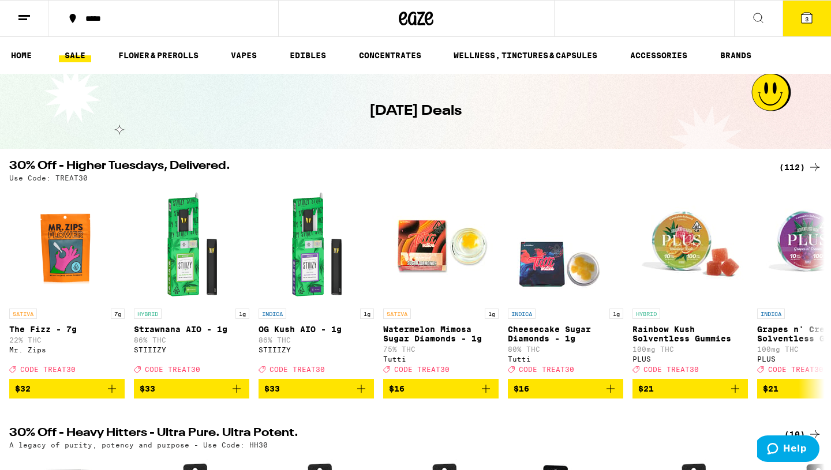
click at [79, 58] on link "SALE" at bounding box center [75, 55] width 32 height 14
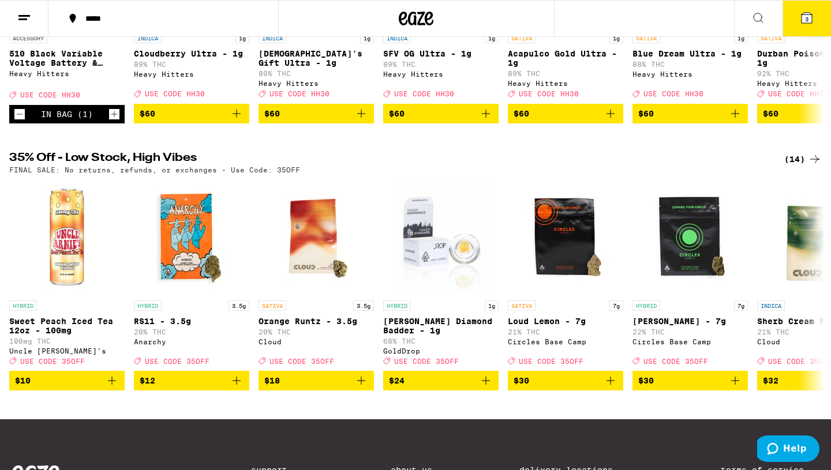
scroll to position [544, 0]
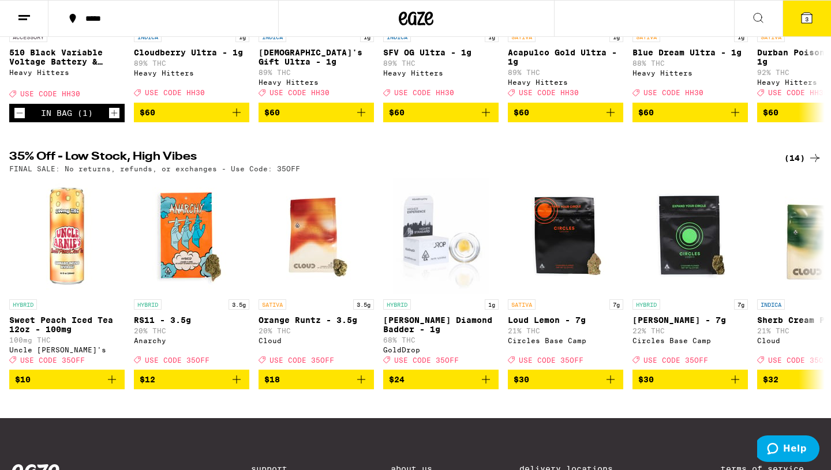
click at [805, 165] on div "(14)" at bounding box center [802, 158] width 37 height 14
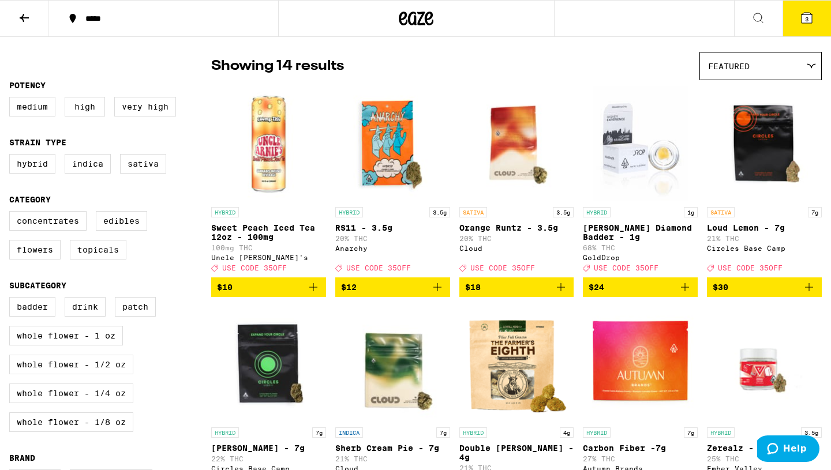
scroll to position [77, 0]
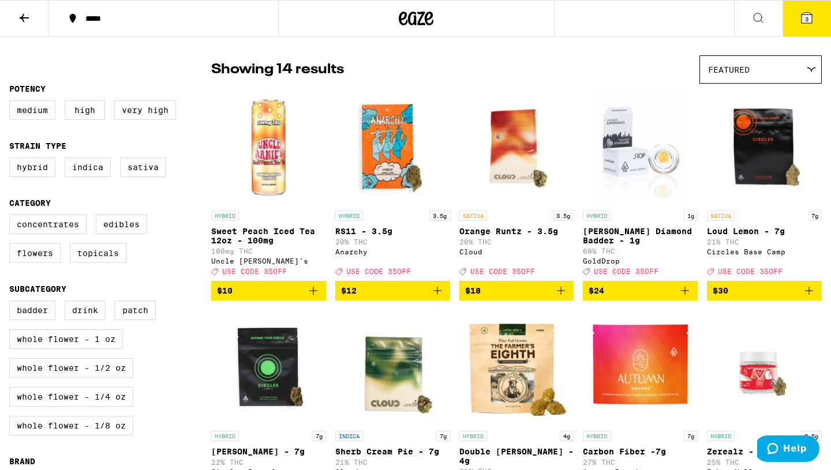
click at [807, 296] on icon "Add to bag" at bounding box center [809, 291] width 14 height 14
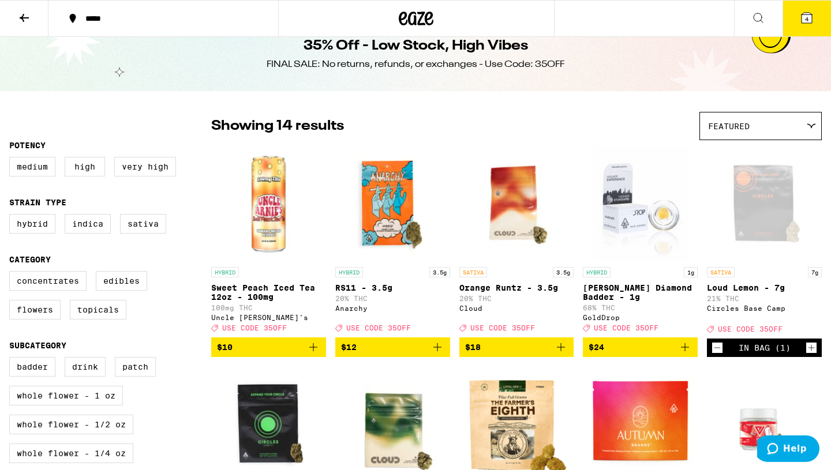
scroll to position [0, 0]
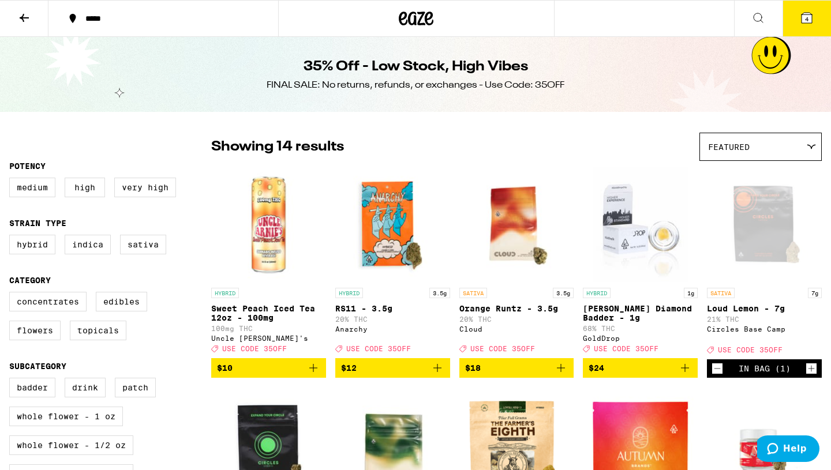
click at [803, 21] on icon at bounding box center [806, 18] width 10 height 10
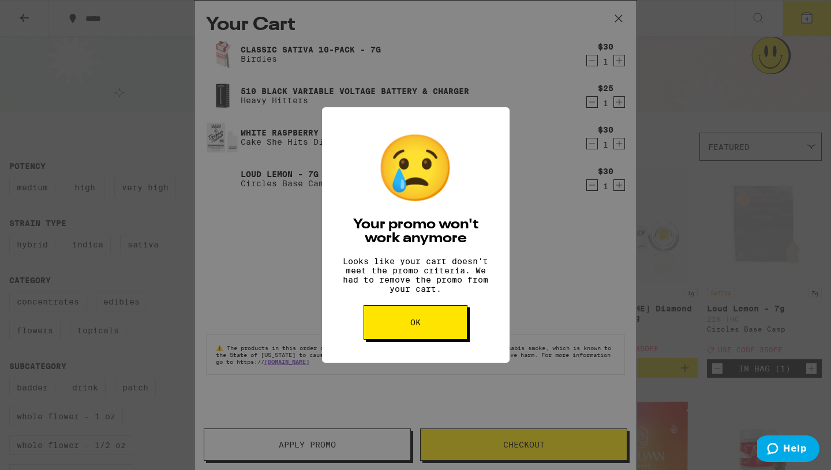
click at [423, 329] on button "OK" at bounding box center [415, 322] width 104 height 35
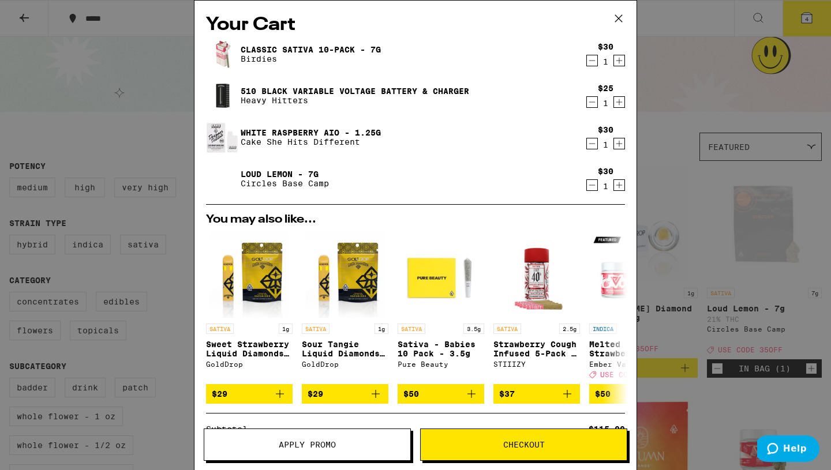
click at [326, 438] on button "Apply Promo" at bounding box center [307, 445] width 207 height 32
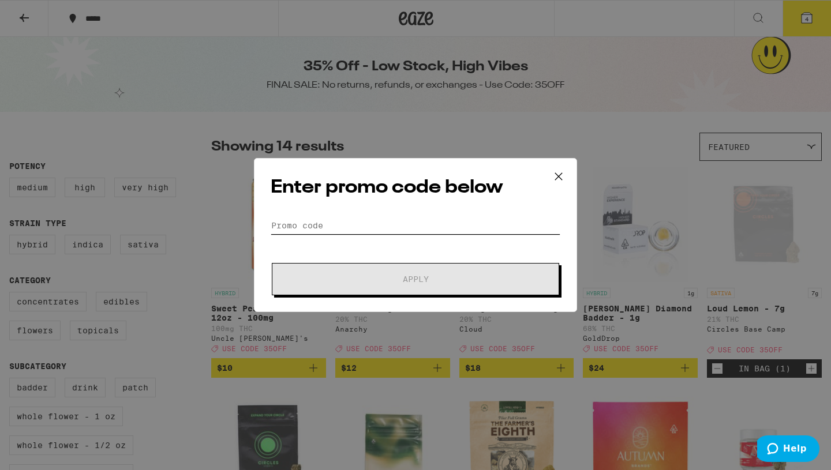
click at [336, 224] on input "Promo Code" at bounding box center [416, 225] width 290 height 17
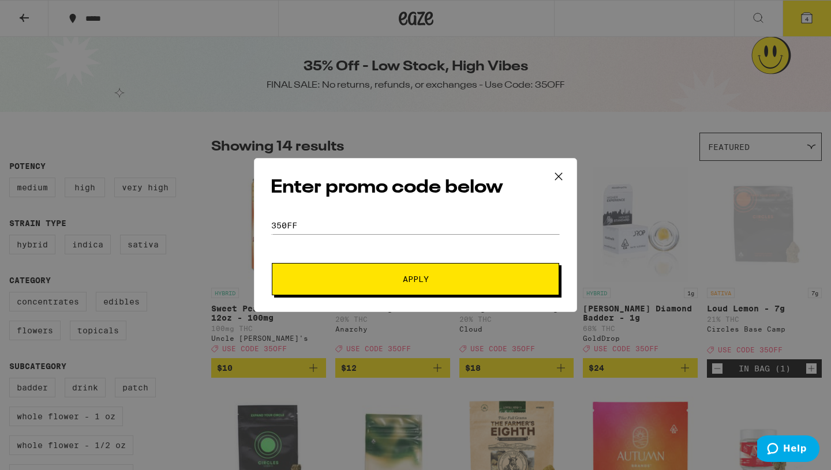
click at [323, 281] on span "Apply" at bounding box center [415, 279] width 208 height 8
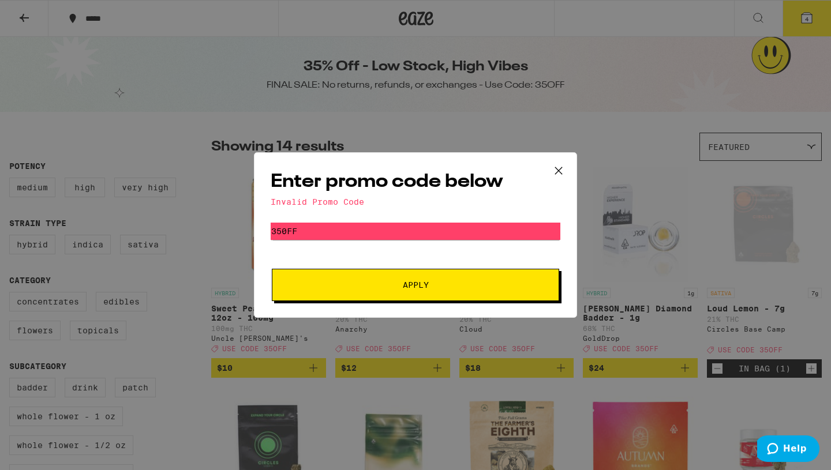
click at [337, 293] on button "Apply" at bounding box center [415, 285] width 287 height 32
click at [292, 231] on input "350FF" at bounding box center [416, 231] width 290 height 17
click at [286, 233] on input "350FF" at bounding box center [416, 231] width 290 height 17
type input "35oFF"
drag, startPoint x: 328, startPoint y: 279, endPoint x: 321, endPoint y: 275, distance: 7.5
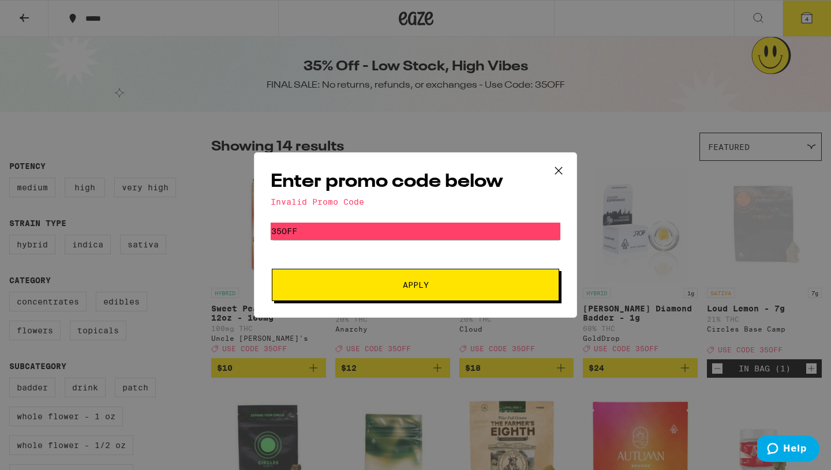
click at [327, 279] on button "Apply" at bounding box center [415, 285] width 287 height 32
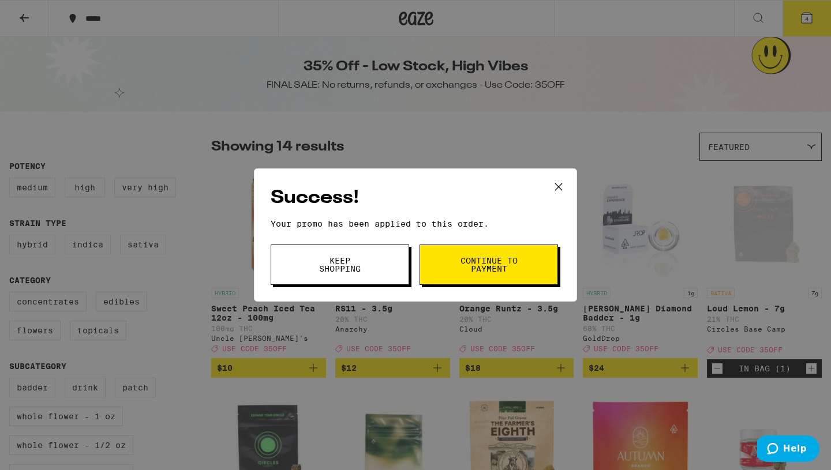
click at [449, 271] on button "Continue to payment" at bounding box center [488, 265] width 138 height 40
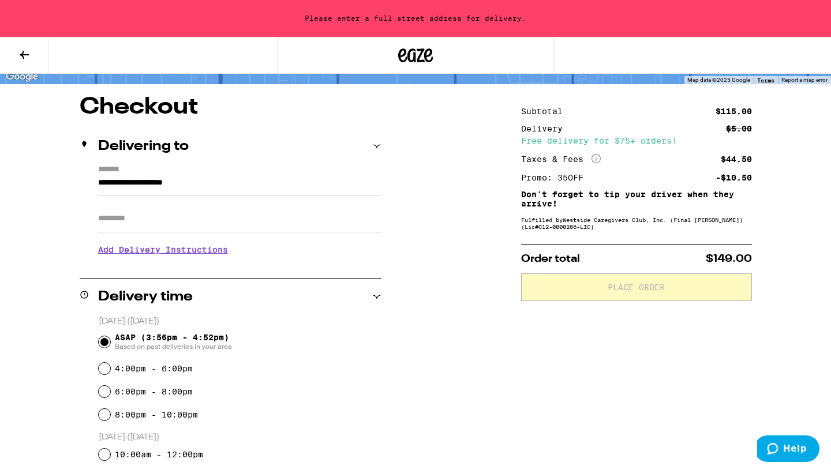
scroll to position [82, 0]
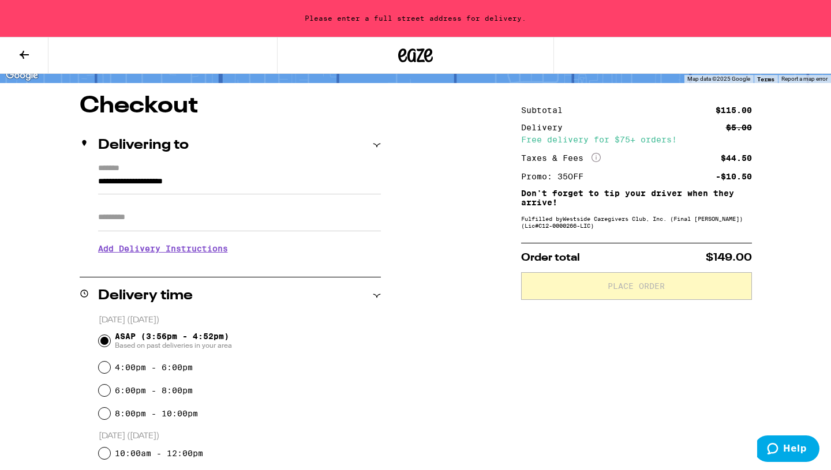
click at [215, 183] on input "**********" at bounding box center [239, 185] width 283 height 20
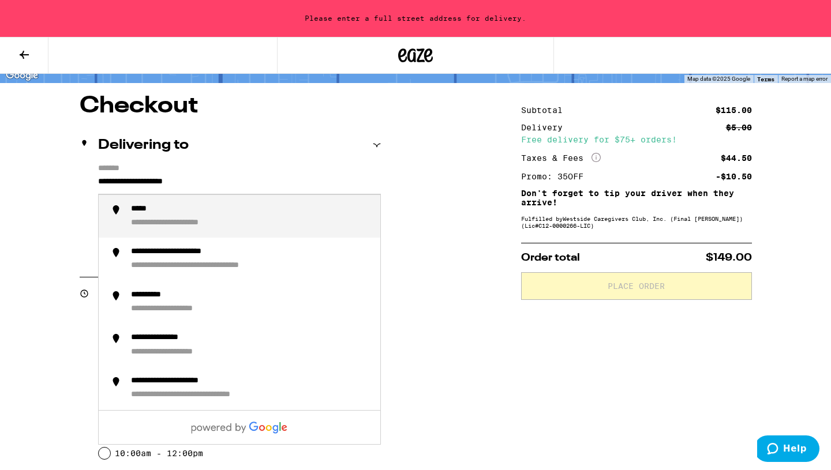
drag, startPoint x: 246, startPoint y: 187, endPoint x: 82, endPoint y: 194, distance: 163.4
click at [82, 194] on div "**********" at bounding box center [230, 214] width 301 height 100
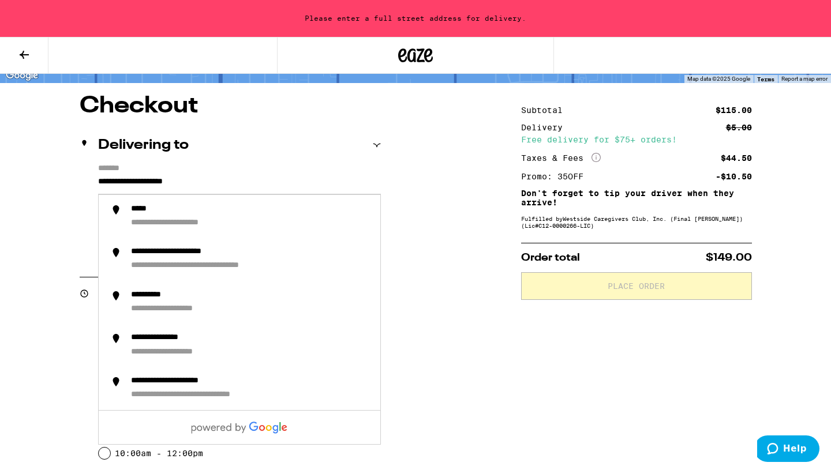
drag, startPoint x: 221, startPoint y: 182, endPoint x: 78, endPoint y: 178, distance: 142.5
click at [78, 179] on div "**********" at bounding box center [415, 462] width 831 height 734
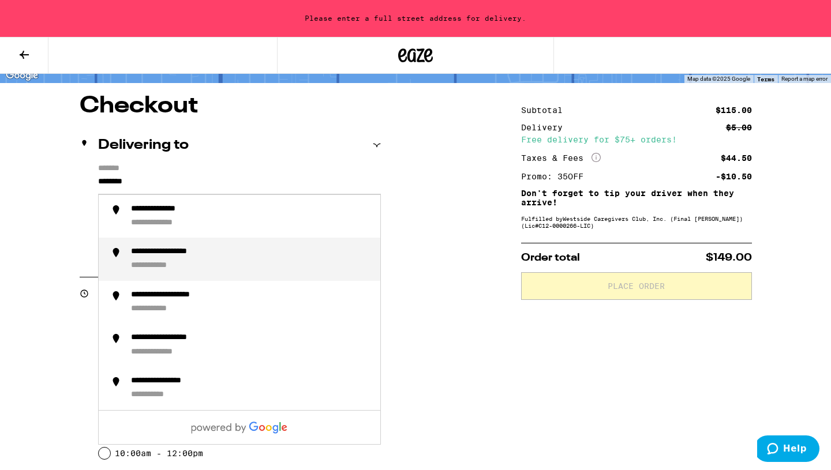
click at [153, 254] on div "**********" at bounding box center [180, 252] width 99 height 11
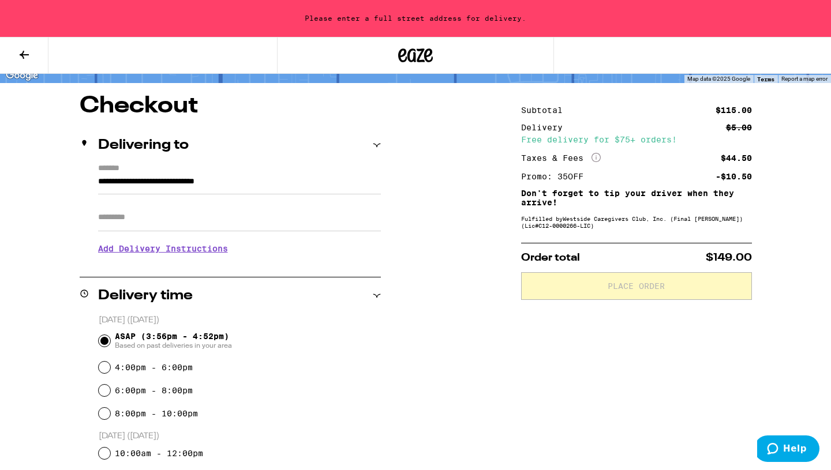
scroll to position [45, 0]
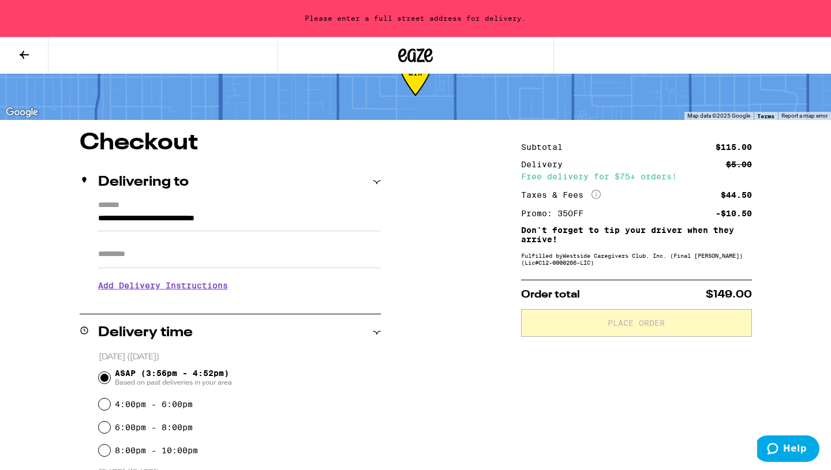
type input "**********"
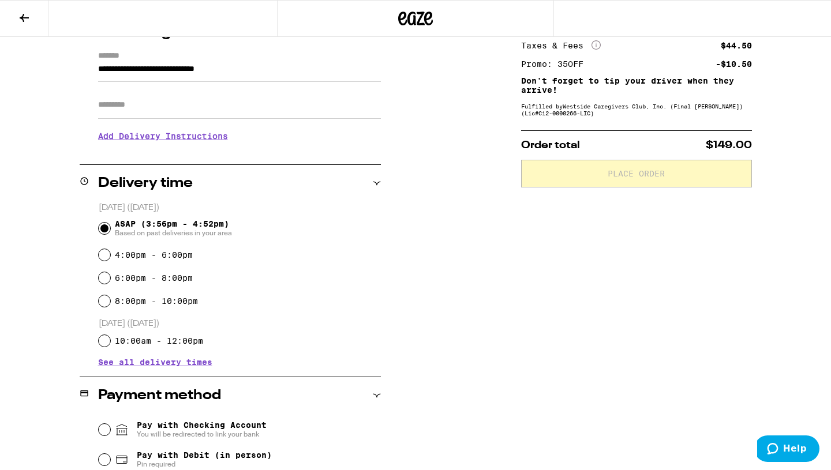
scroll to position [403, 0]
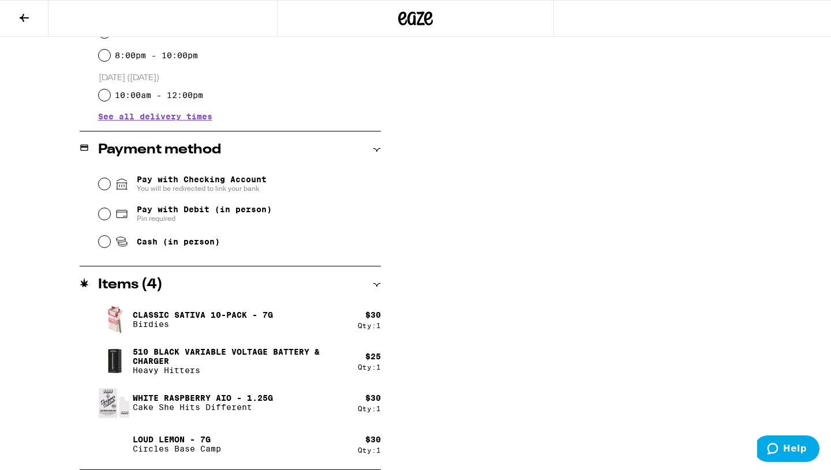
click at [359, 368] on div "Qty: 1" at bounding box center [369, 366] width 23 height 7
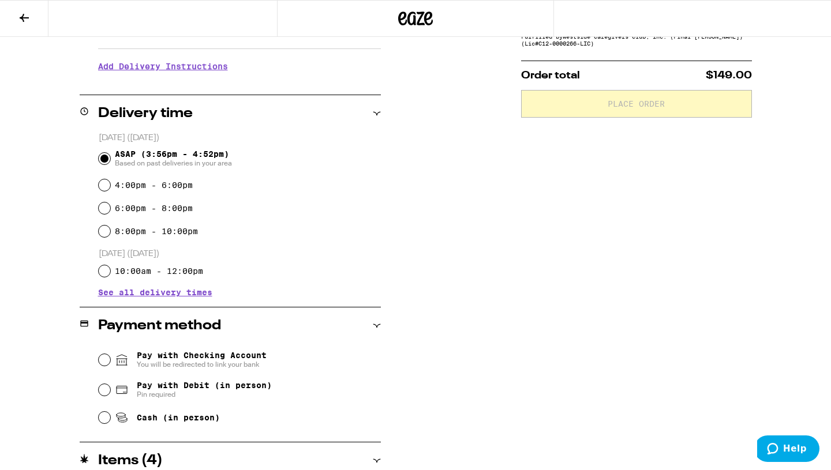
scroll to position [0, 0]
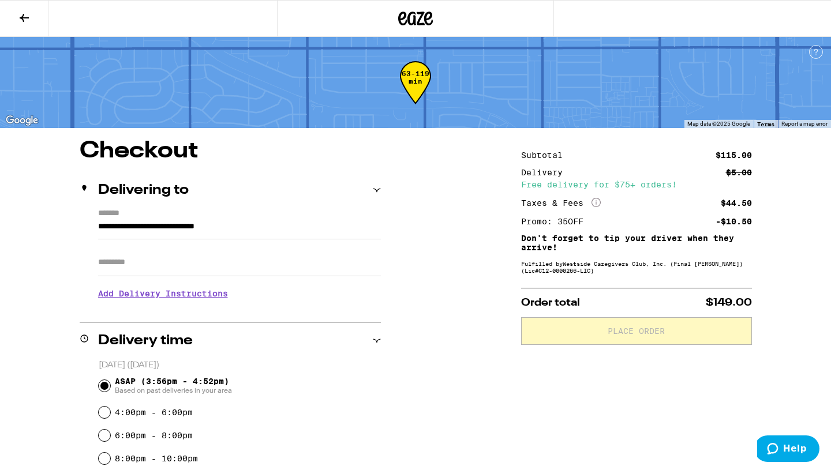
click at [29, 17] on icon at bounding box center [24, 18] width 14 height 14
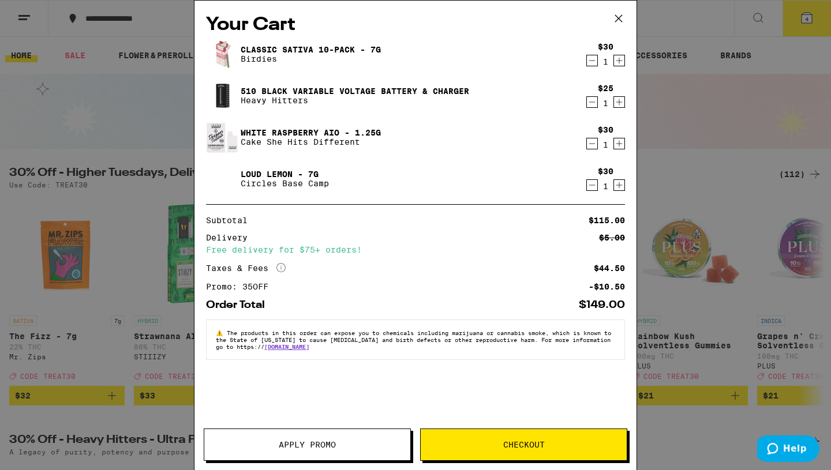
click at [589, 102] on icon "Decrement" at bounding box center [592, 102] width 10 height 14
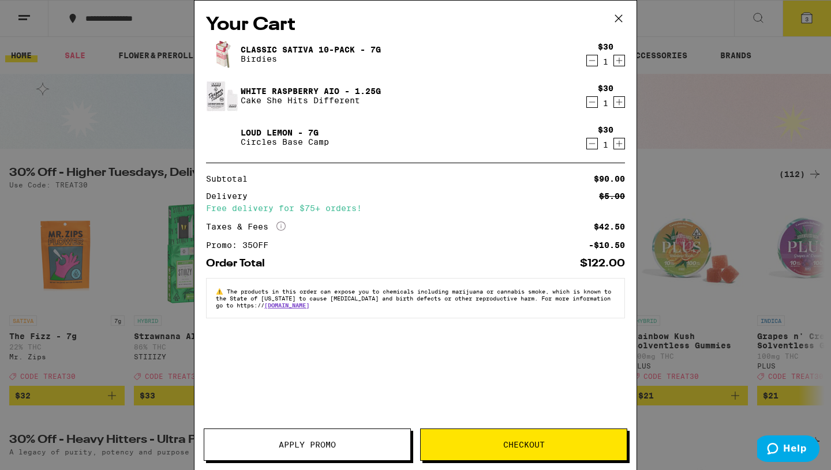
click at [456, 454] on button "Checkout" at bounding box center [523, 445] width 207 height 32
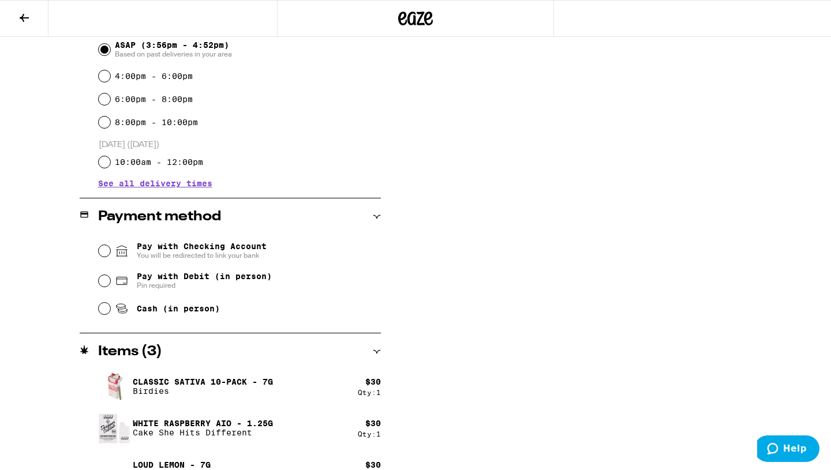
scroll to position [362, 0]
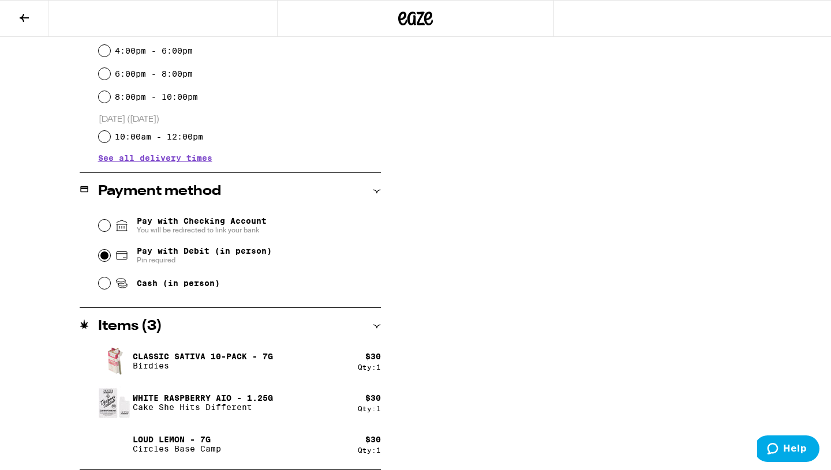
click at [104, 258] on input "Pay with Debit (in person) Pin required" at bounding box center [105, 256] width 12 height 12
radio input "true"
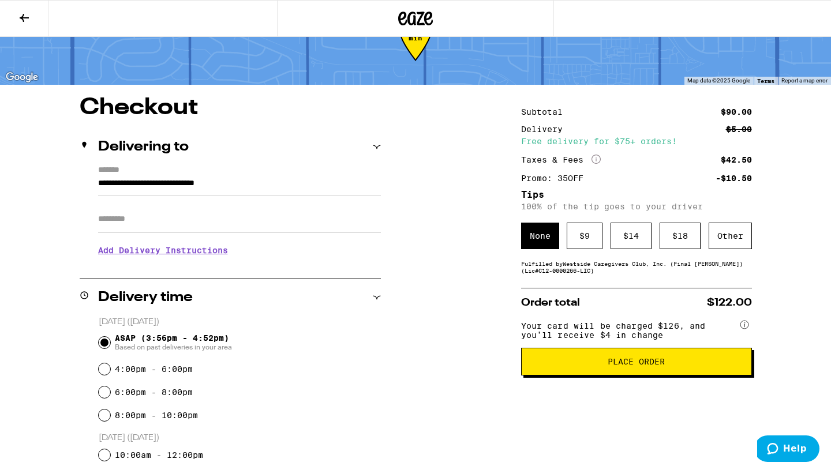
scroll to position [42, 0]
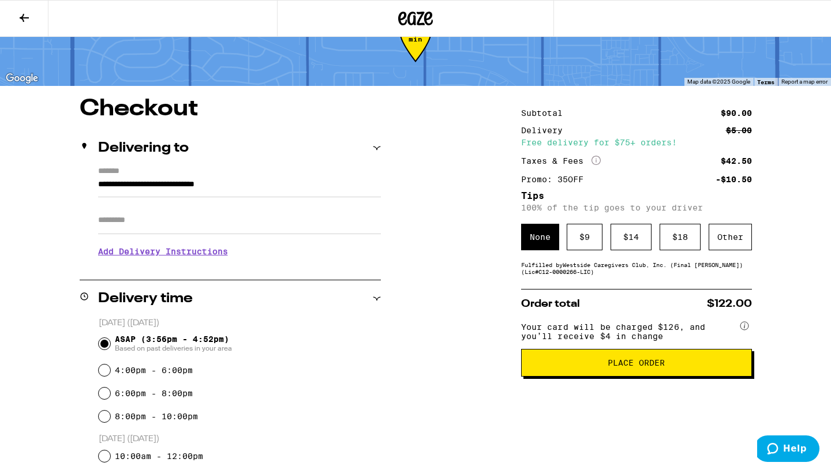
click at [599, 374] on button "Place Order" at bounding box center [636, 363] width 231 height 28
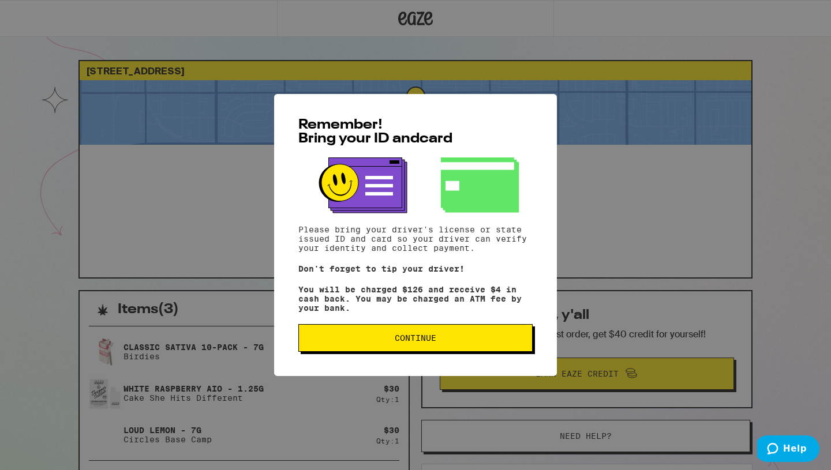
click at [482, 348] on button "Continue" at bounding box center [415, 338] width 234 height 28
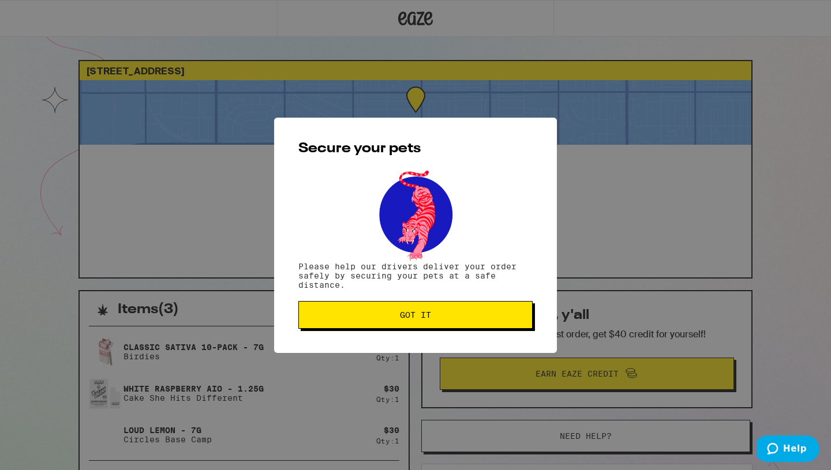
click at [425, 319] on span "Got it" at bounding box center [415, 315] width 31 height 8
